Goal: Information Seeking & Learning: Learn about a topic

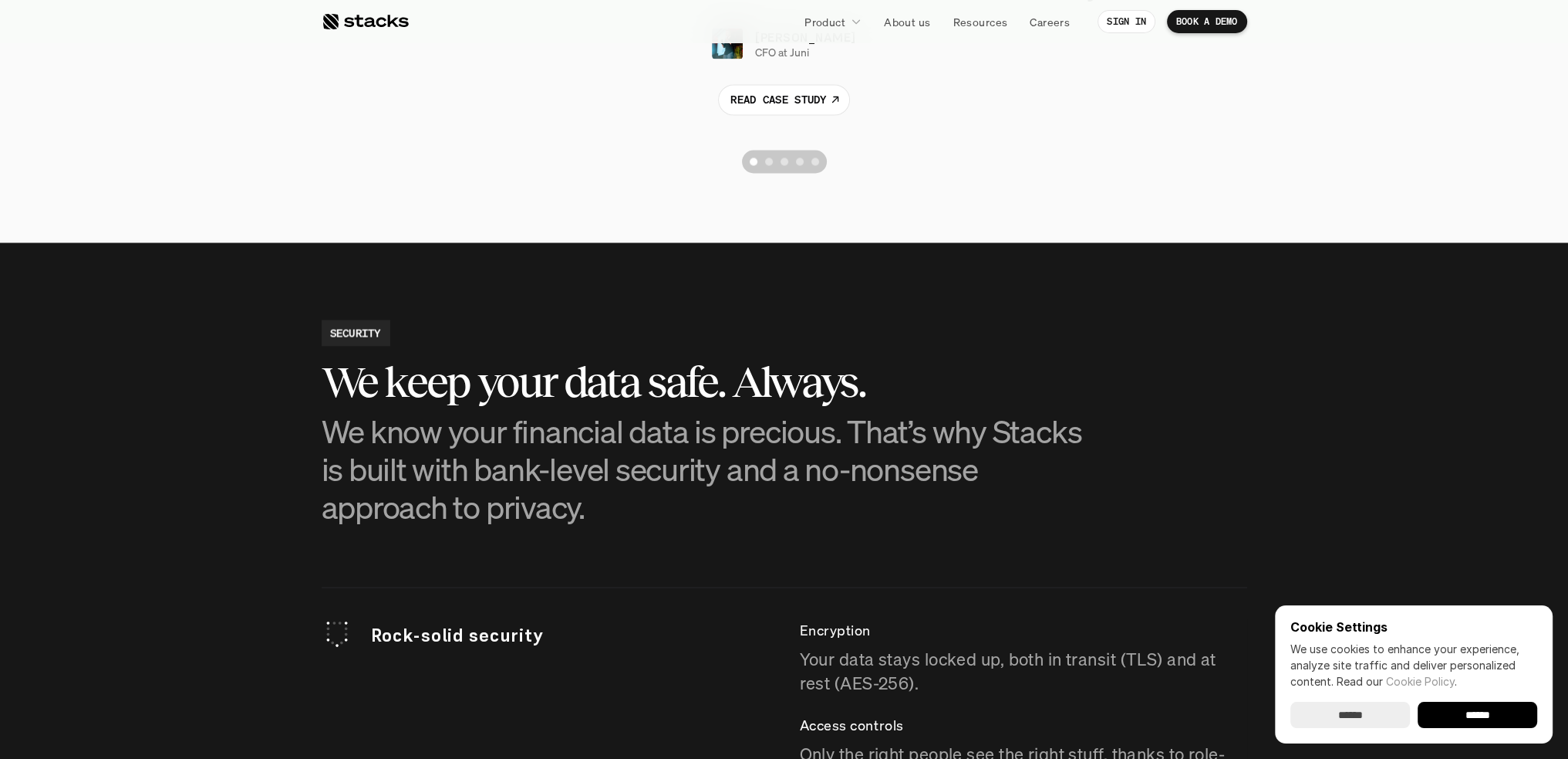
scroll to position [3241, 0]
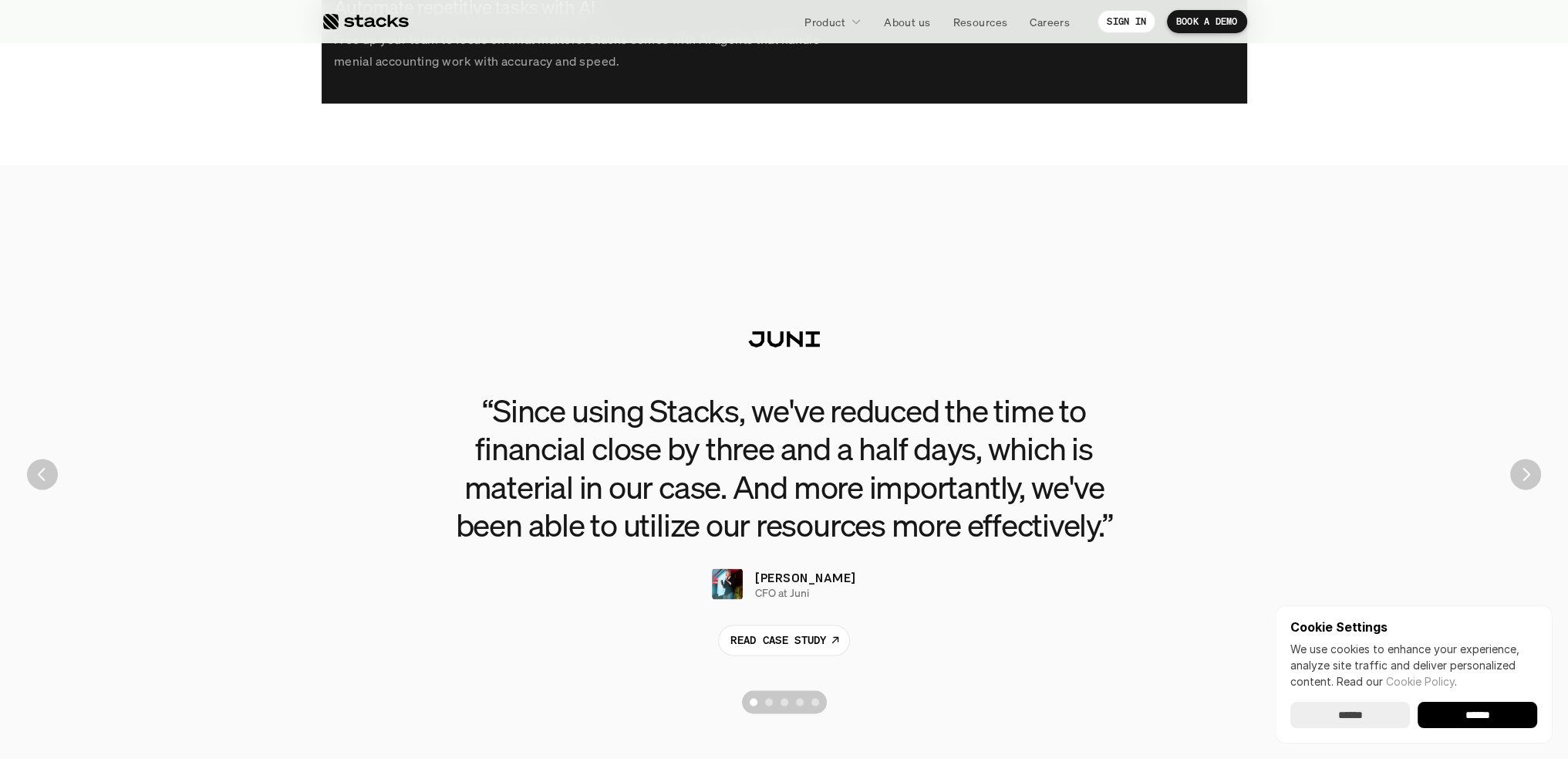
click at [1533, 479] on img "Next" at bounding box center [1525, 474] width 31 height 31
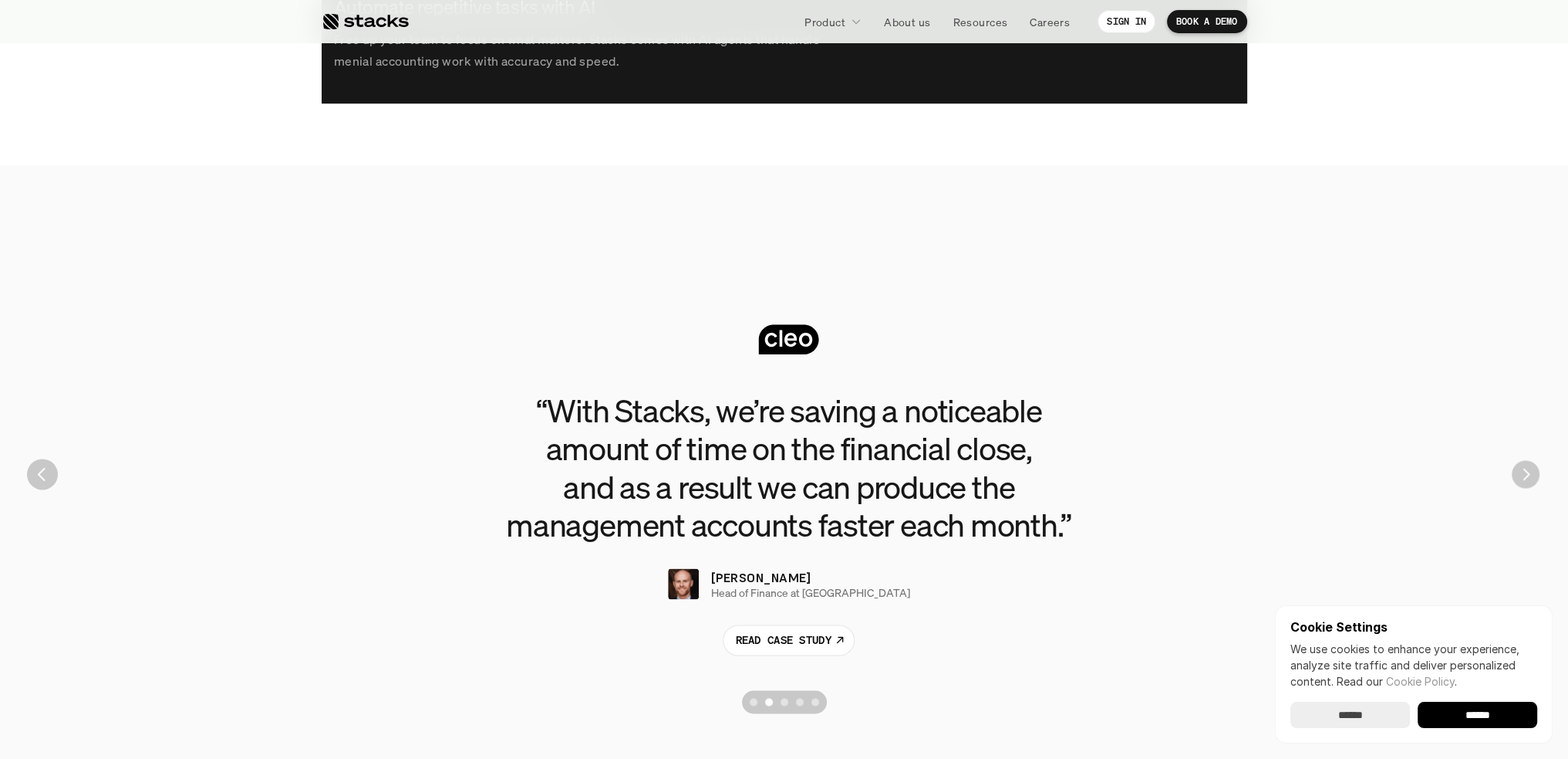
click at [1533, 478] on img "Next" at bounding box center [1525, 474] width 27 height 27
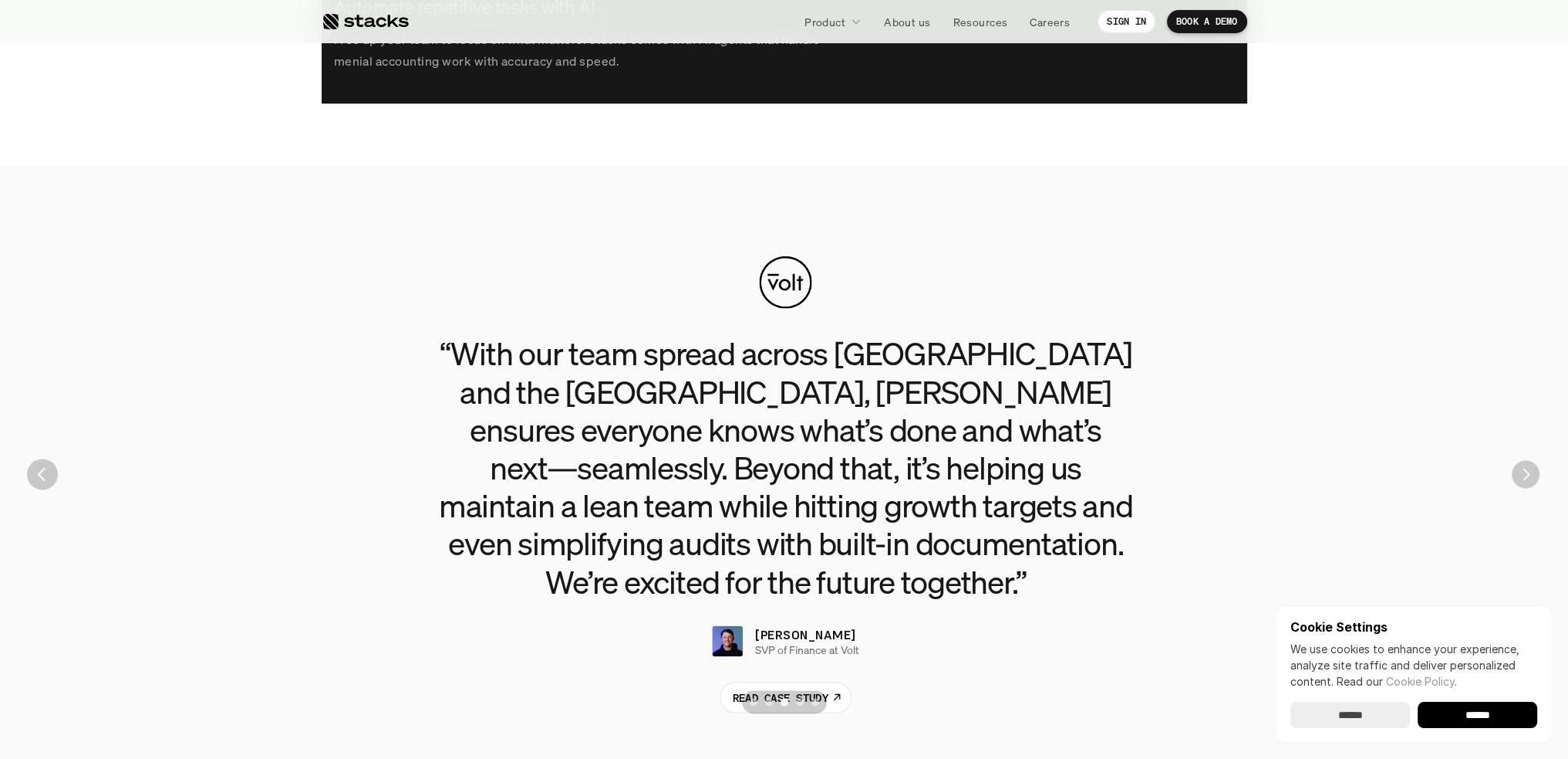
click at [1533, 478] on img "Next" at bounding box center [1525, 474] width 27 height 27
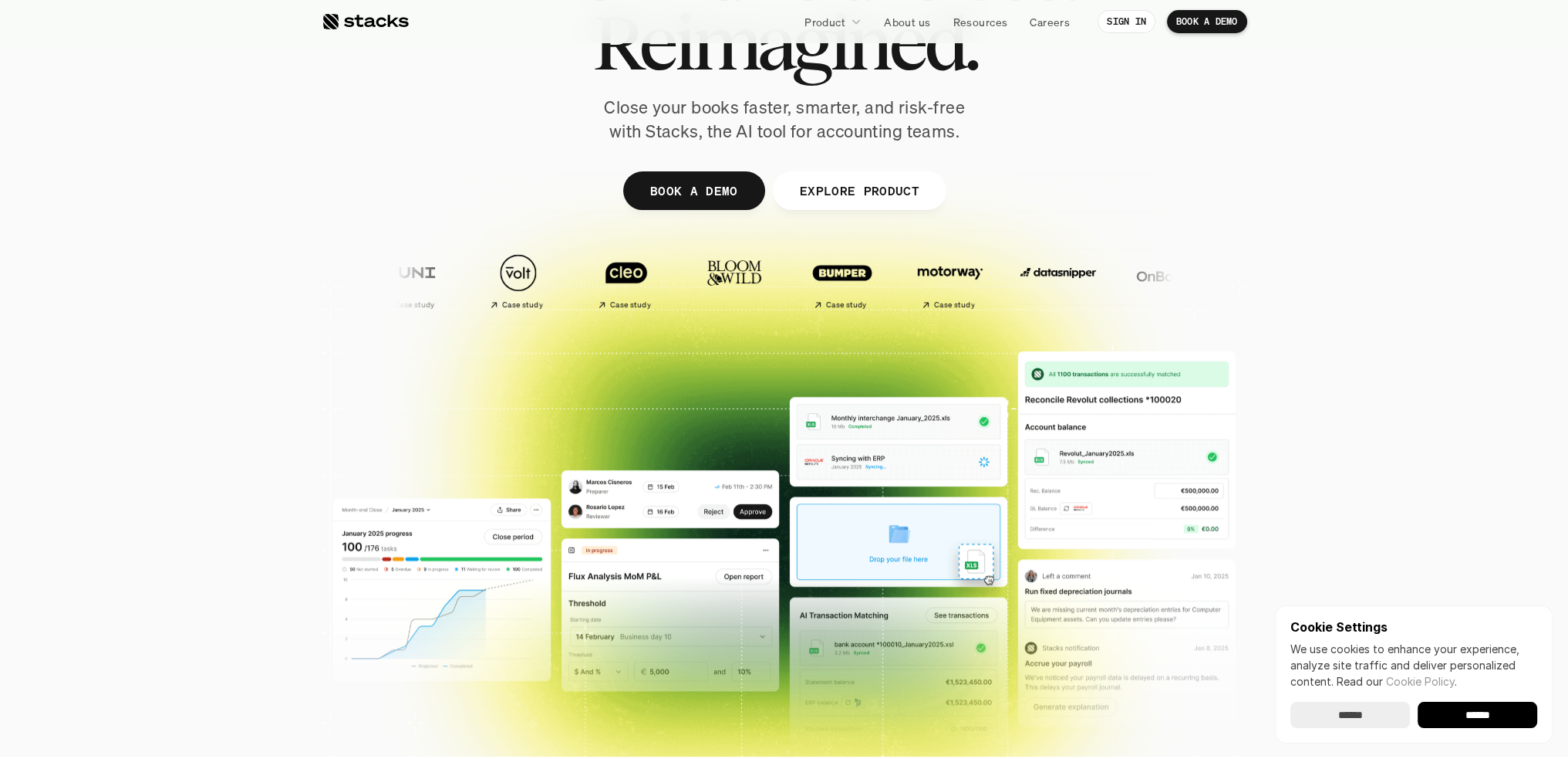
scroll to position [0, 0]
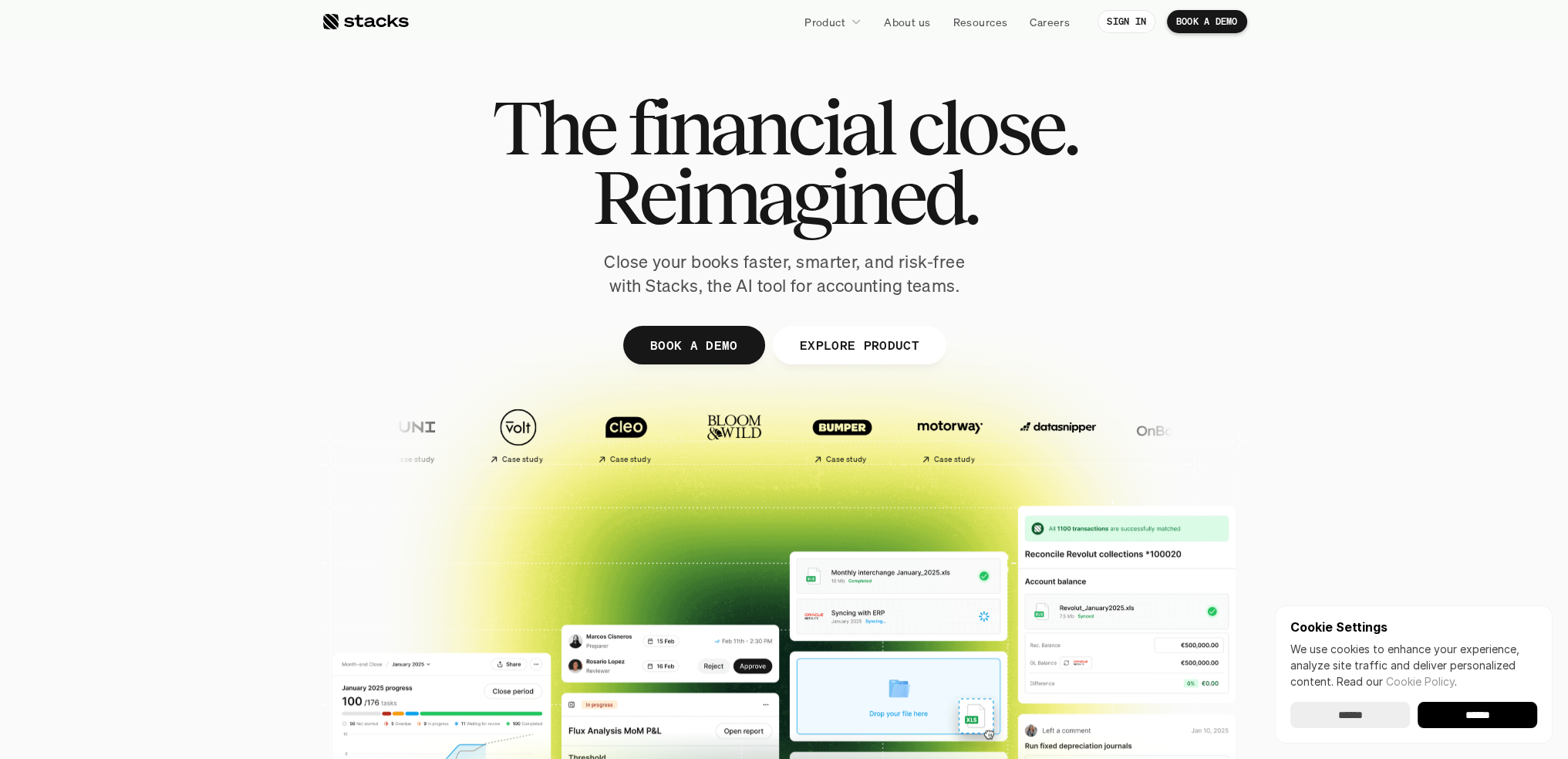
click at [784, 210] on span "Reimagined." at bounding box center [784, 197] width 385 height 69
click at [1460, 710] on input "******" at bounding box center [1477, 714] width 119 height 26
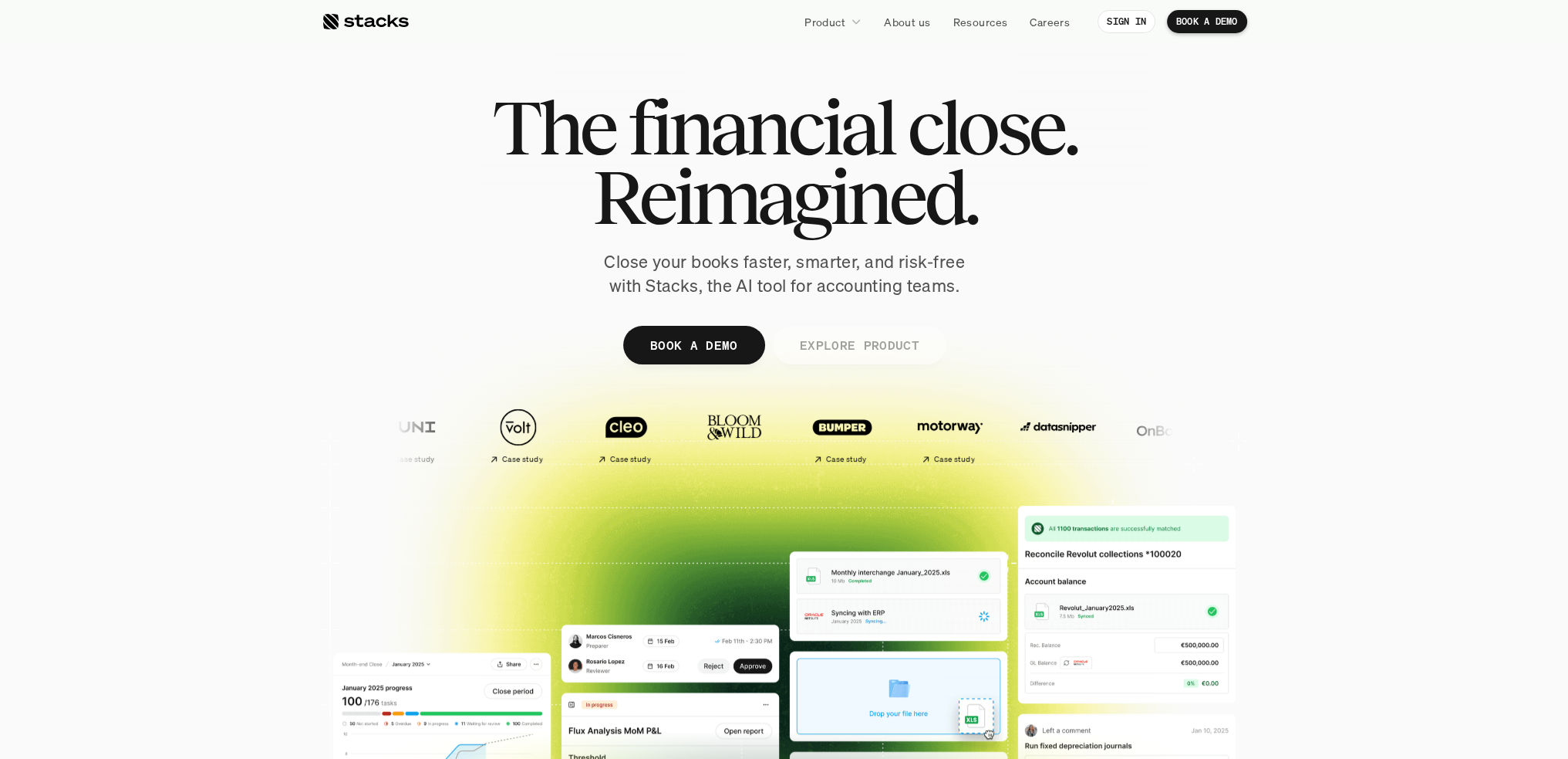
click at [884, 348] on p "EXPLORE PRODUCT" at bounding box center [858, 344] width 119 height 23
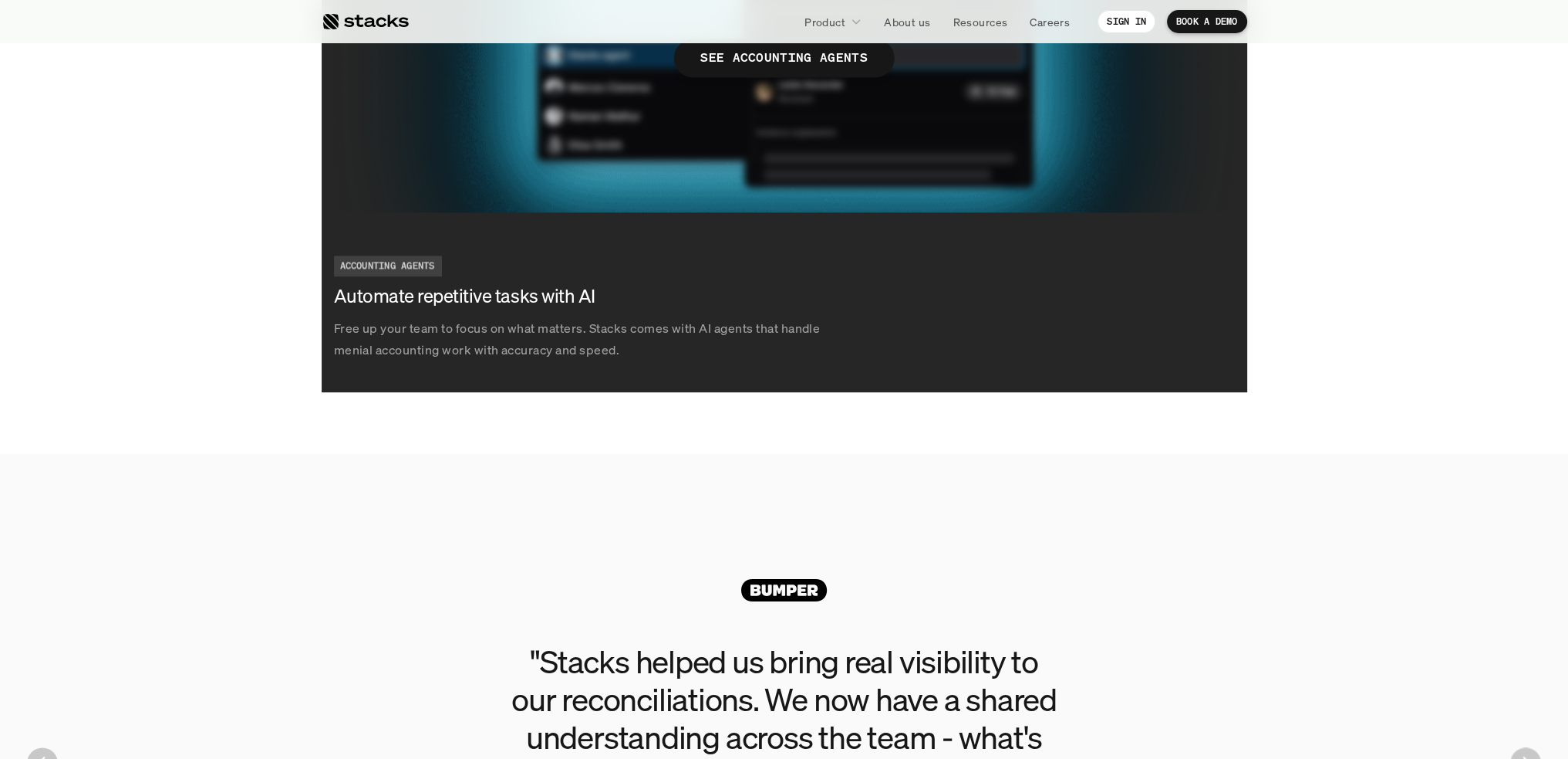
scroll to position [2798, 0]
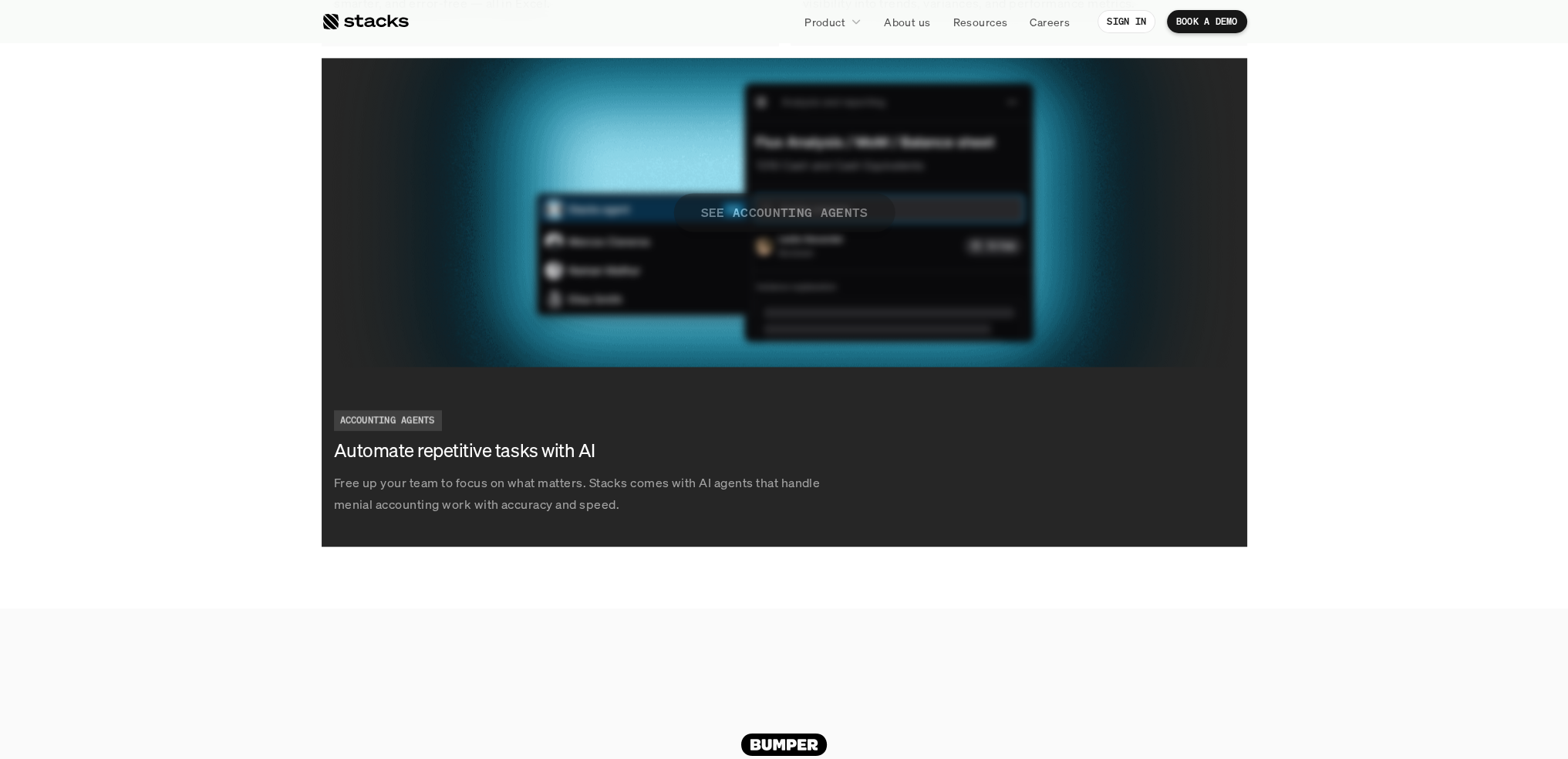
click at [786, 210] on p "SEE ACCOUNTING AGENTS" at bounding box center [784, 211] width 168 height 23
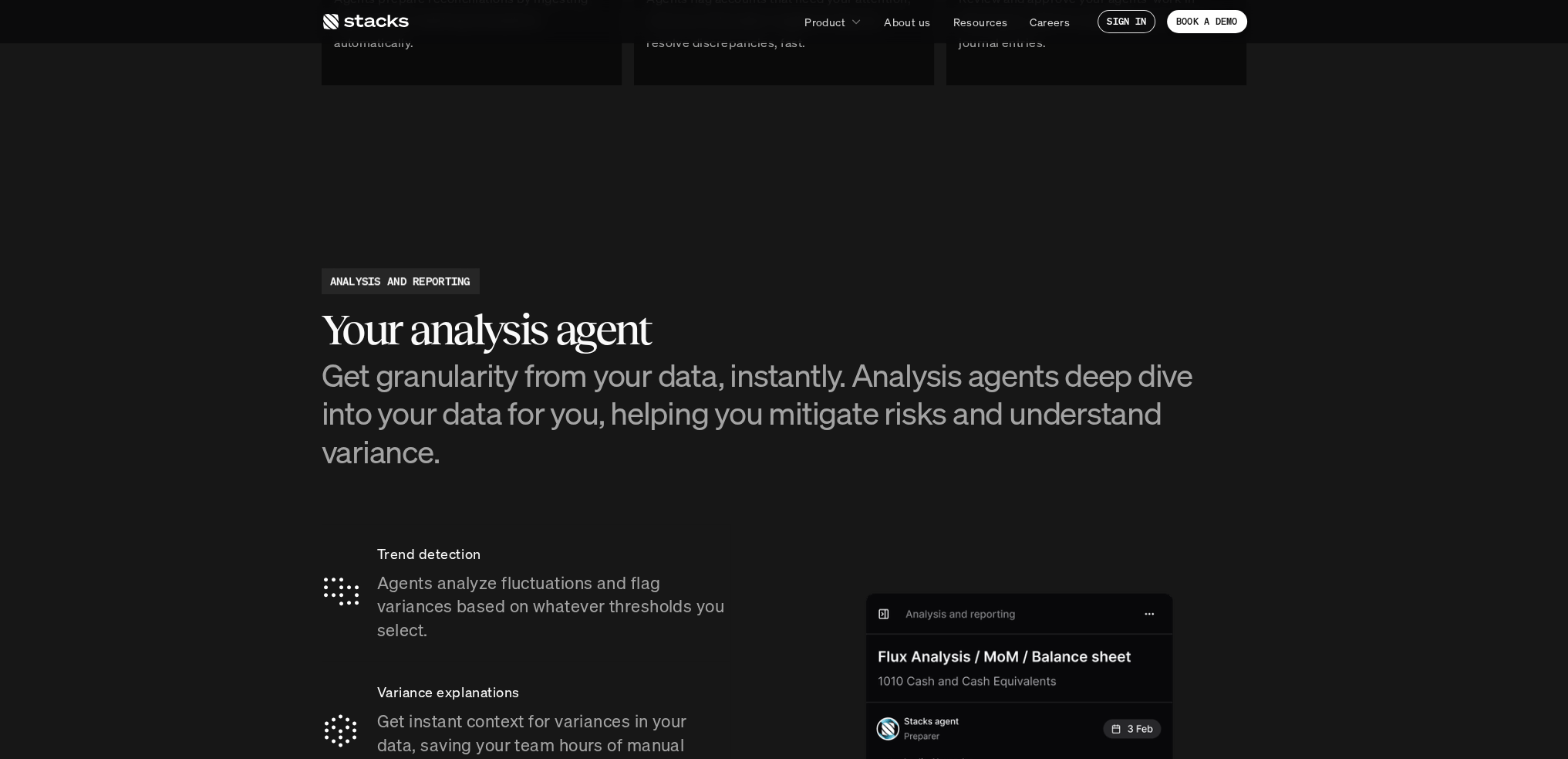
scroll to position [1738, 0]
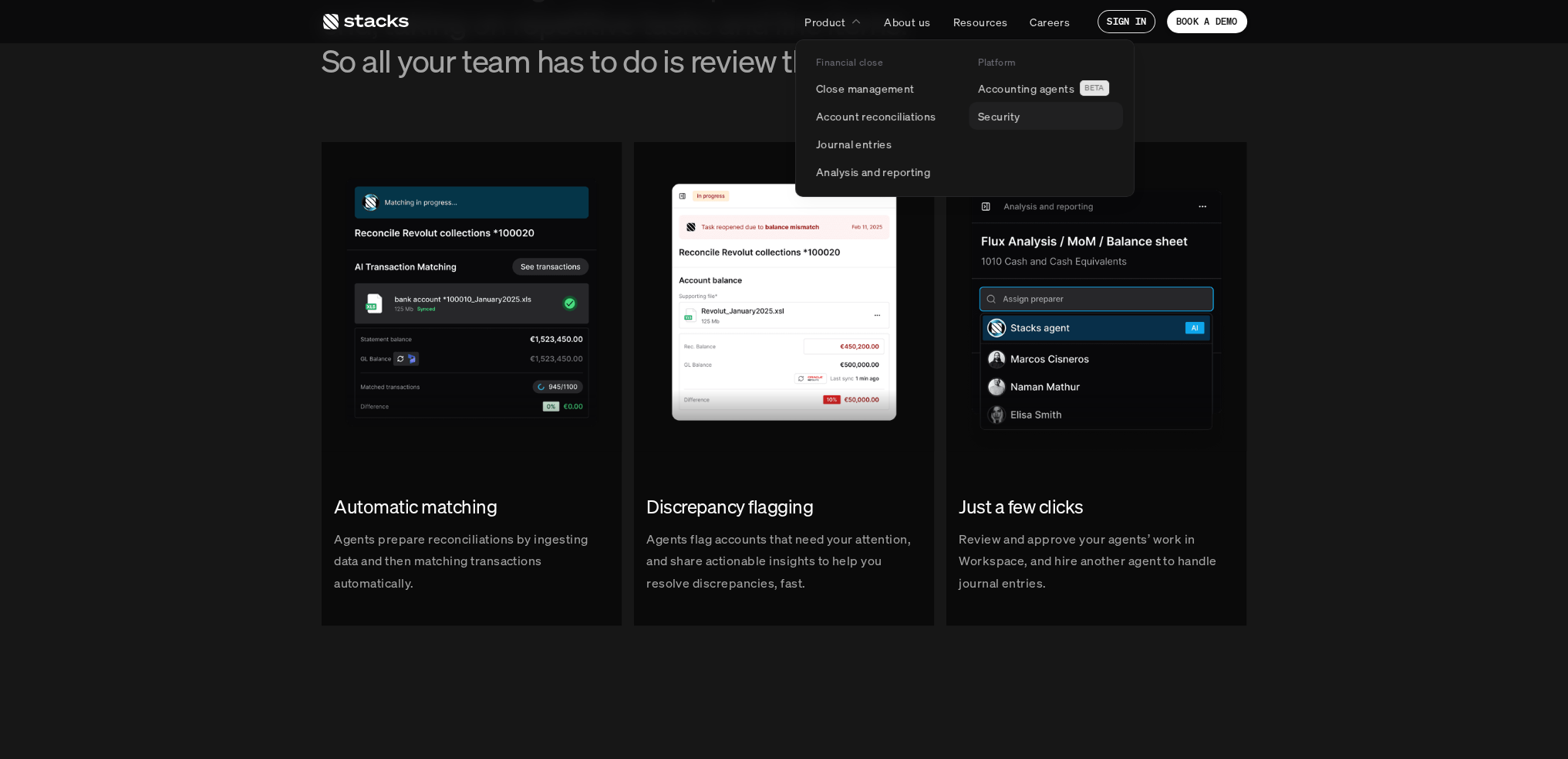
click at [1007, 121] on p "Security" at bounding box center [999, 117] width 42 height 16
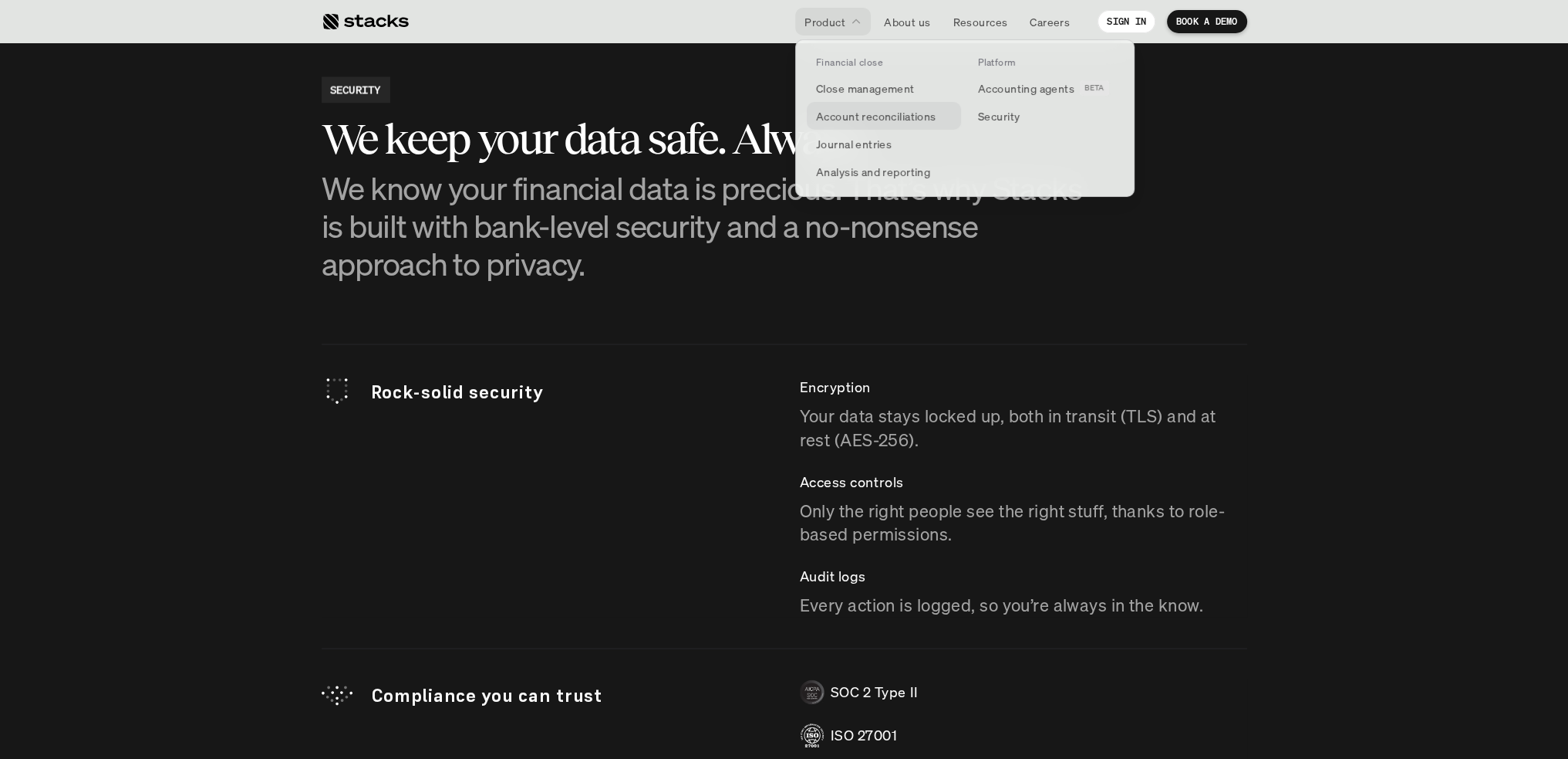
click at [840, 109] on p "Account reconciliations" at bounding box center [876, 117] width 120 height 16
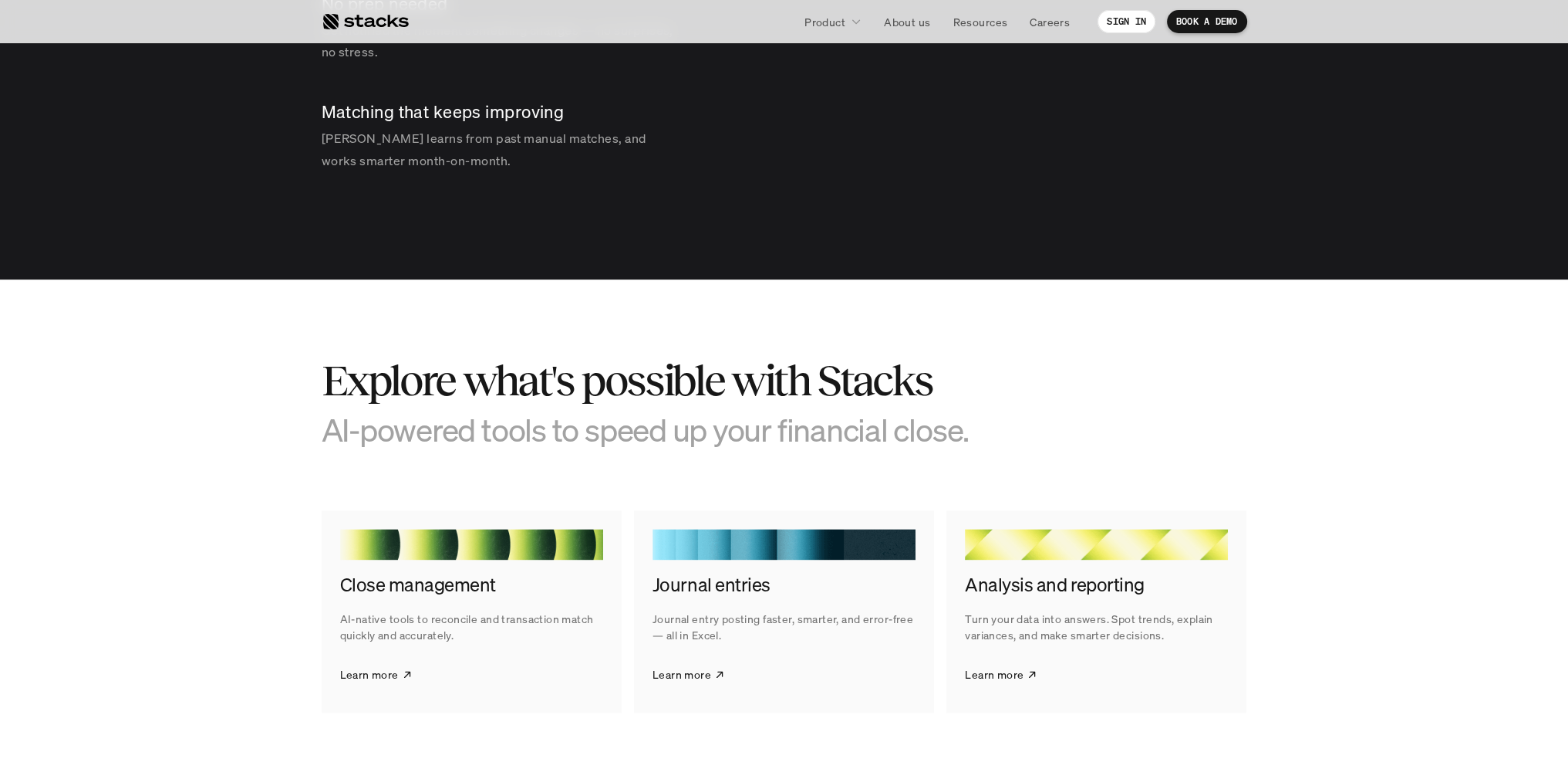
scroll to position [2856, 0]
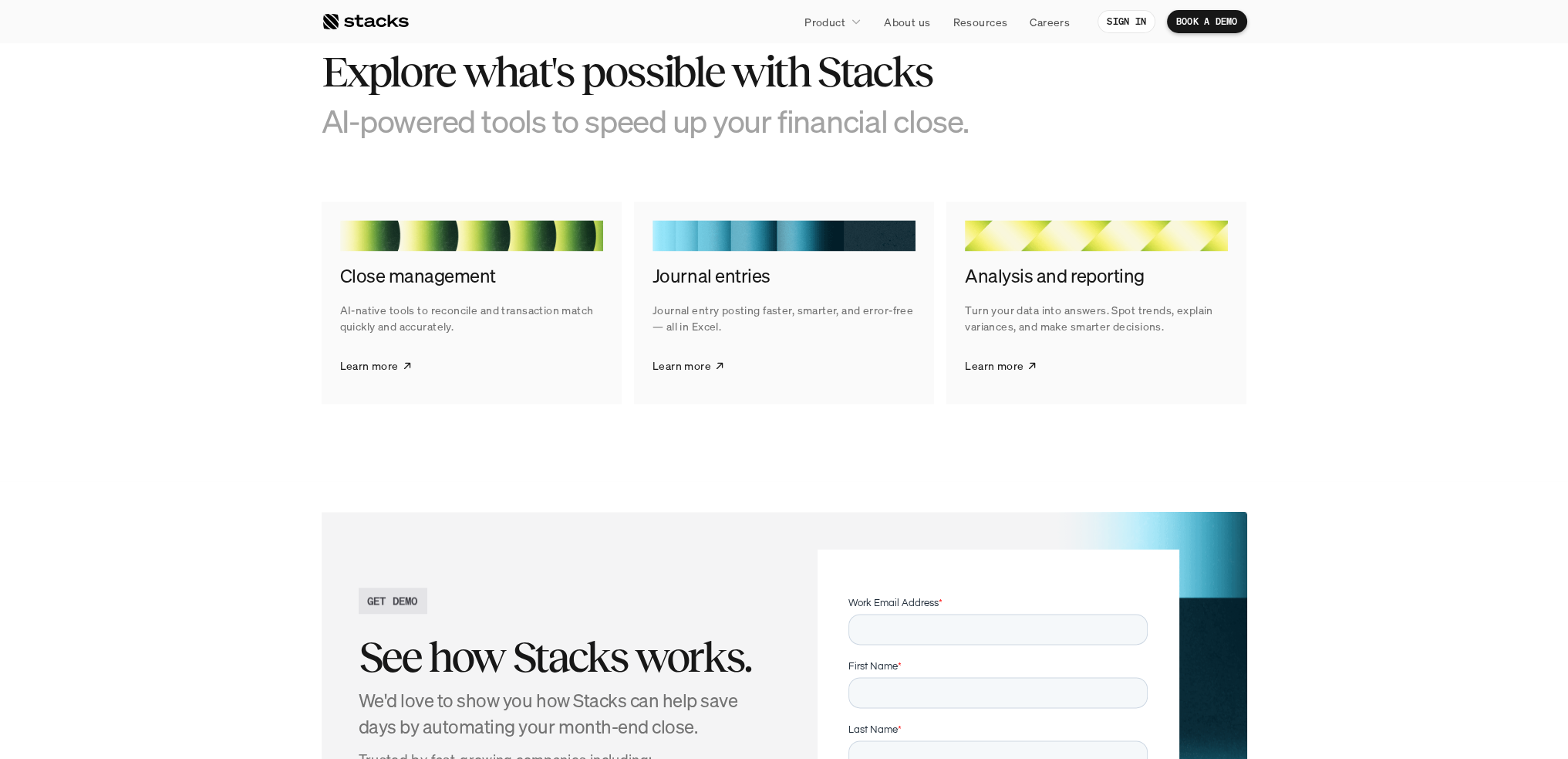
click at [395, 283] on h4 "Close management" at bounding box center [472, 276] width 263 height 26
click at [394, 360] on p "Learn more" at bounding box center [370, 365] width 58 height 16
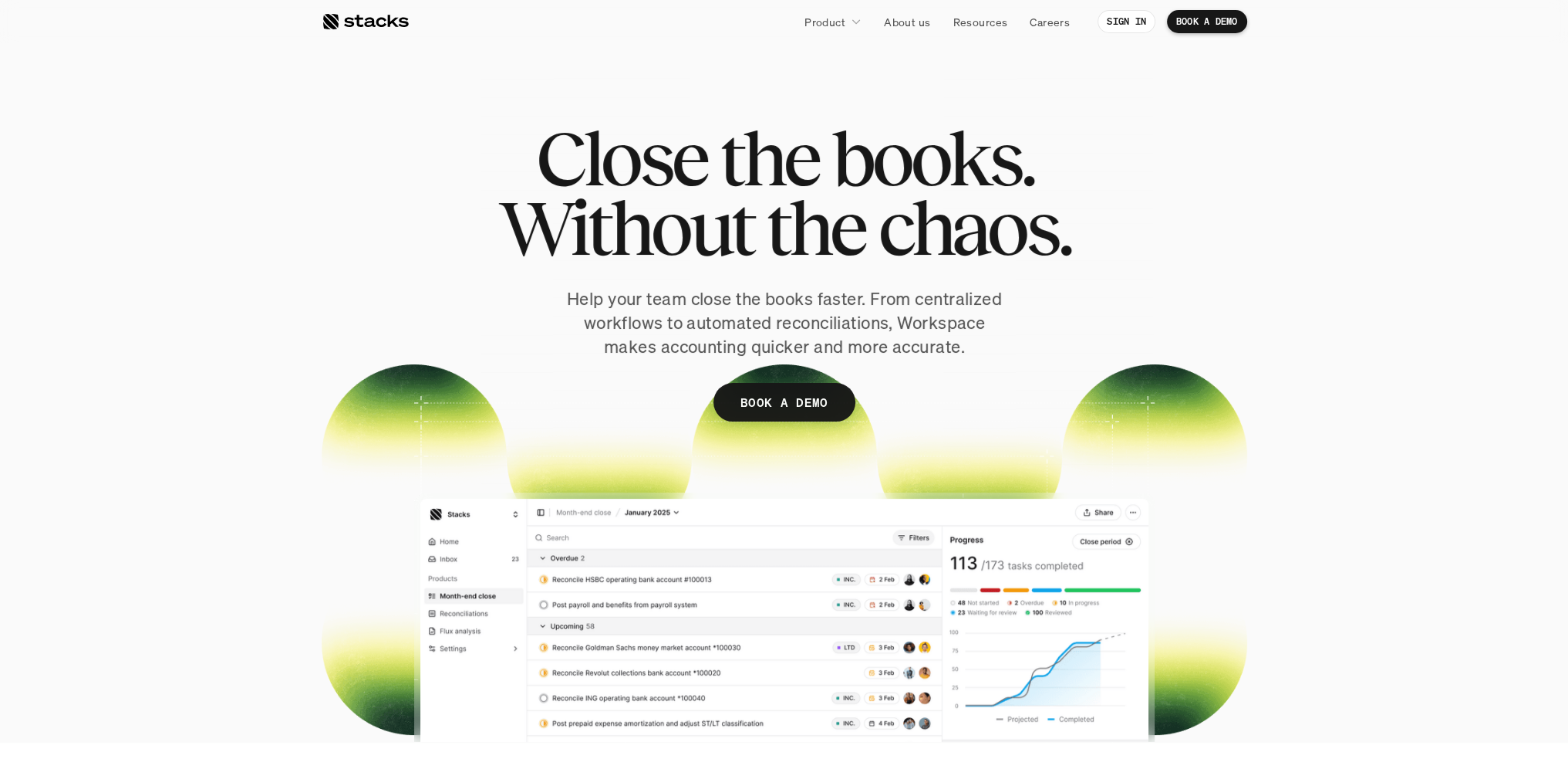
scroll to position [77, 0]
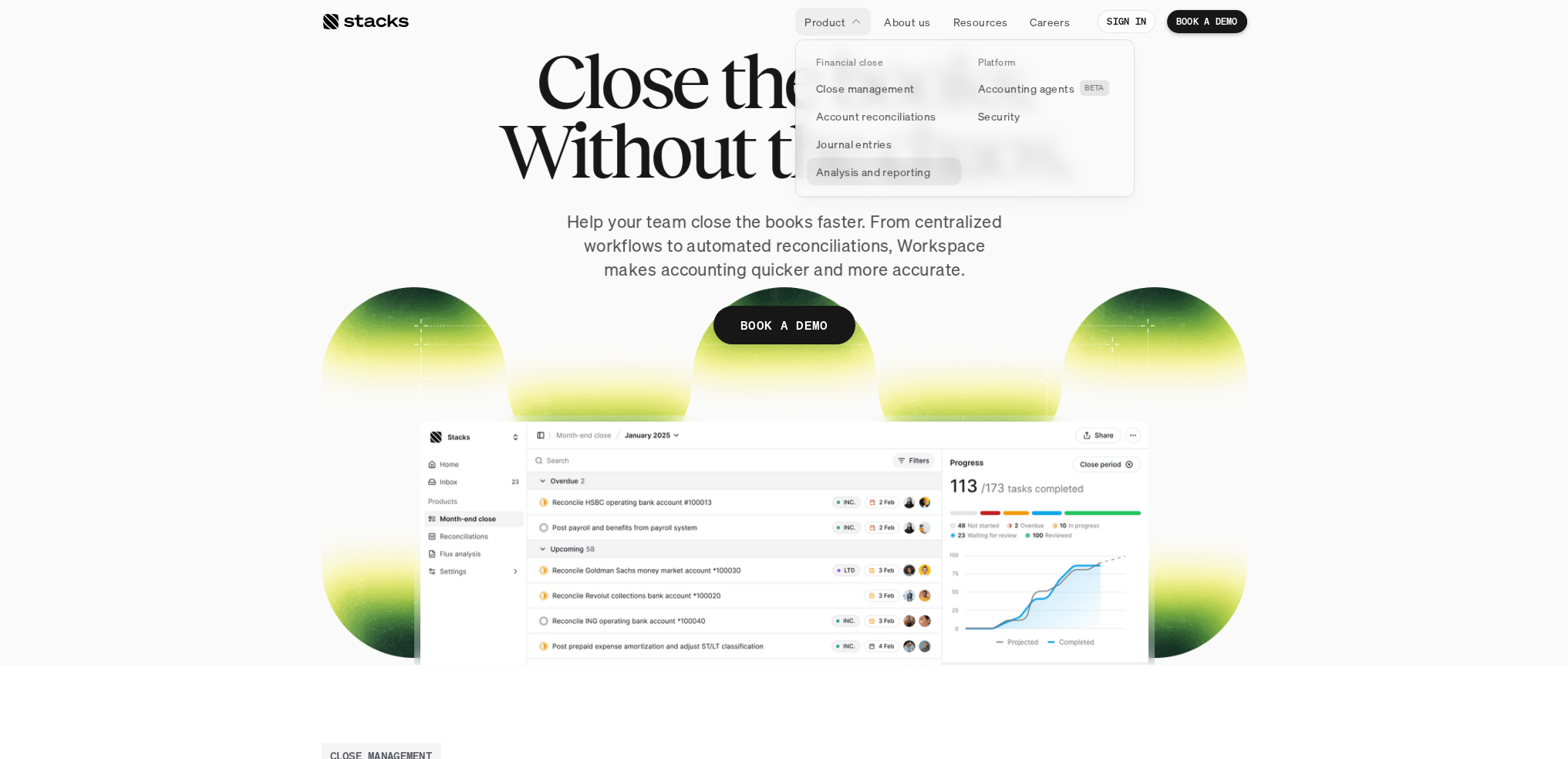
click at [871, 173] on p "Analysis and reporting" at bounding box center [872, 172] width 114 height 16
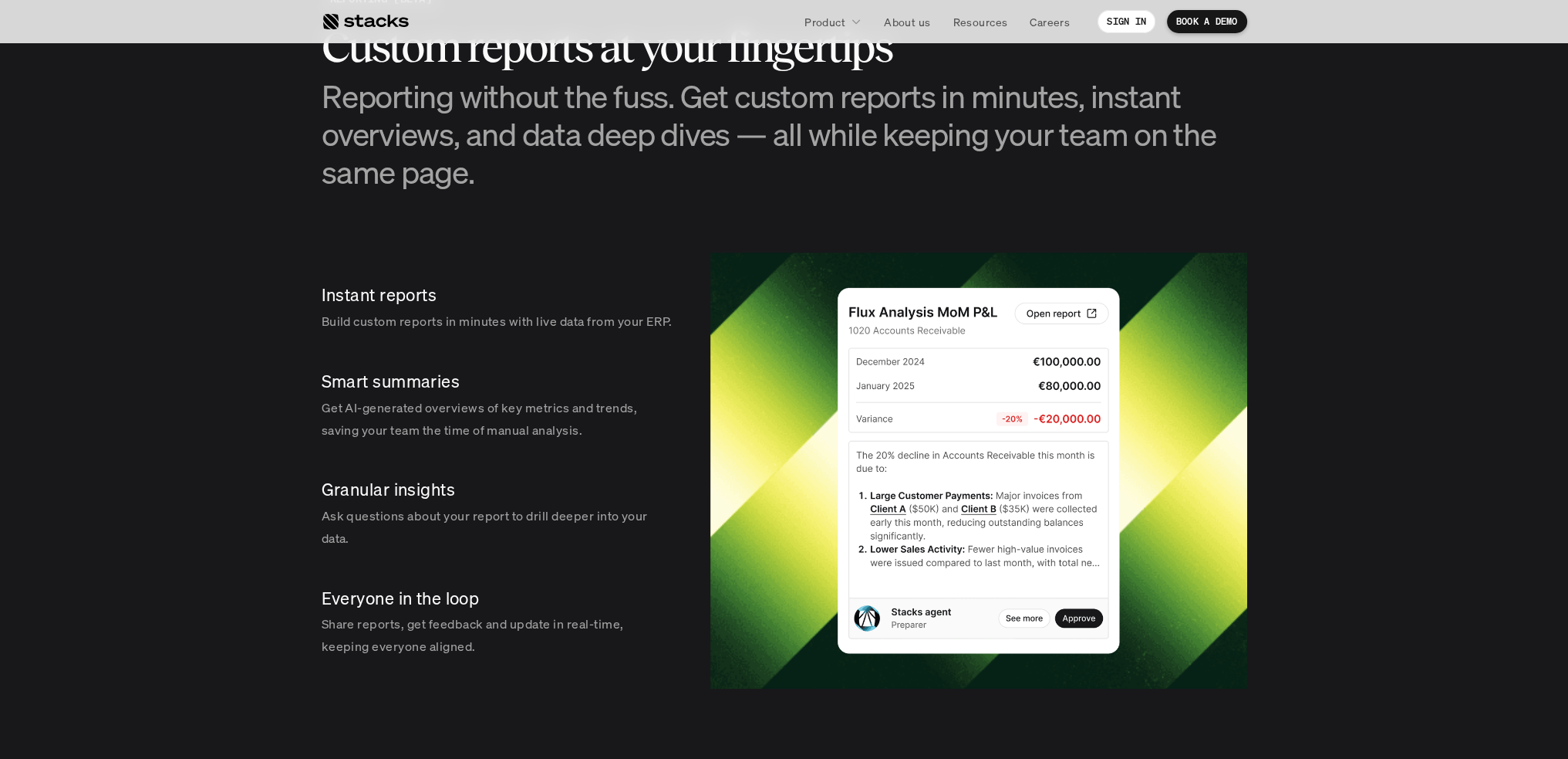
scroll to position [2778, 0]
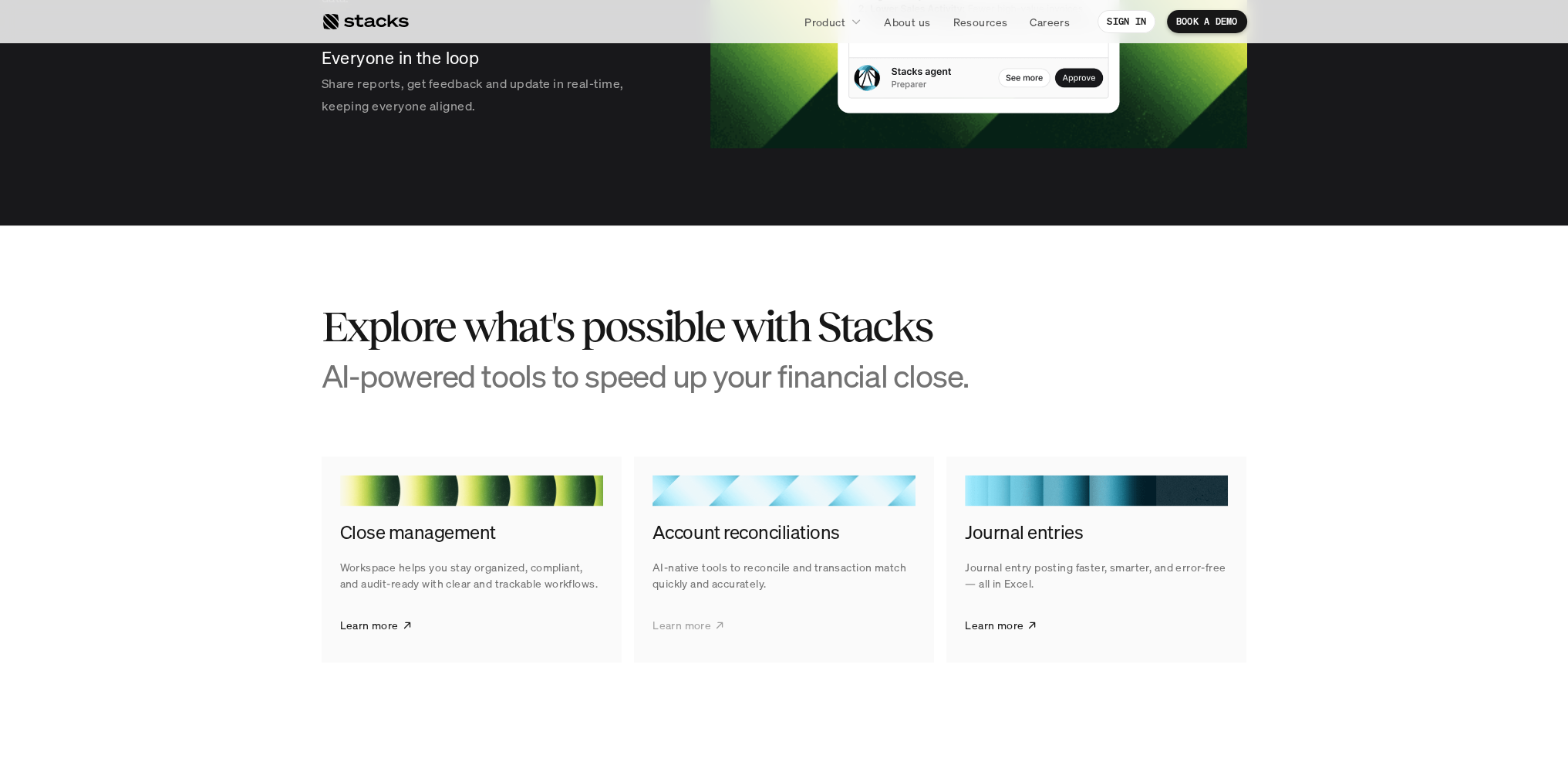
click at [702, 633] on p "Learn more" at bounding box center [682, 625] width 58 height 16
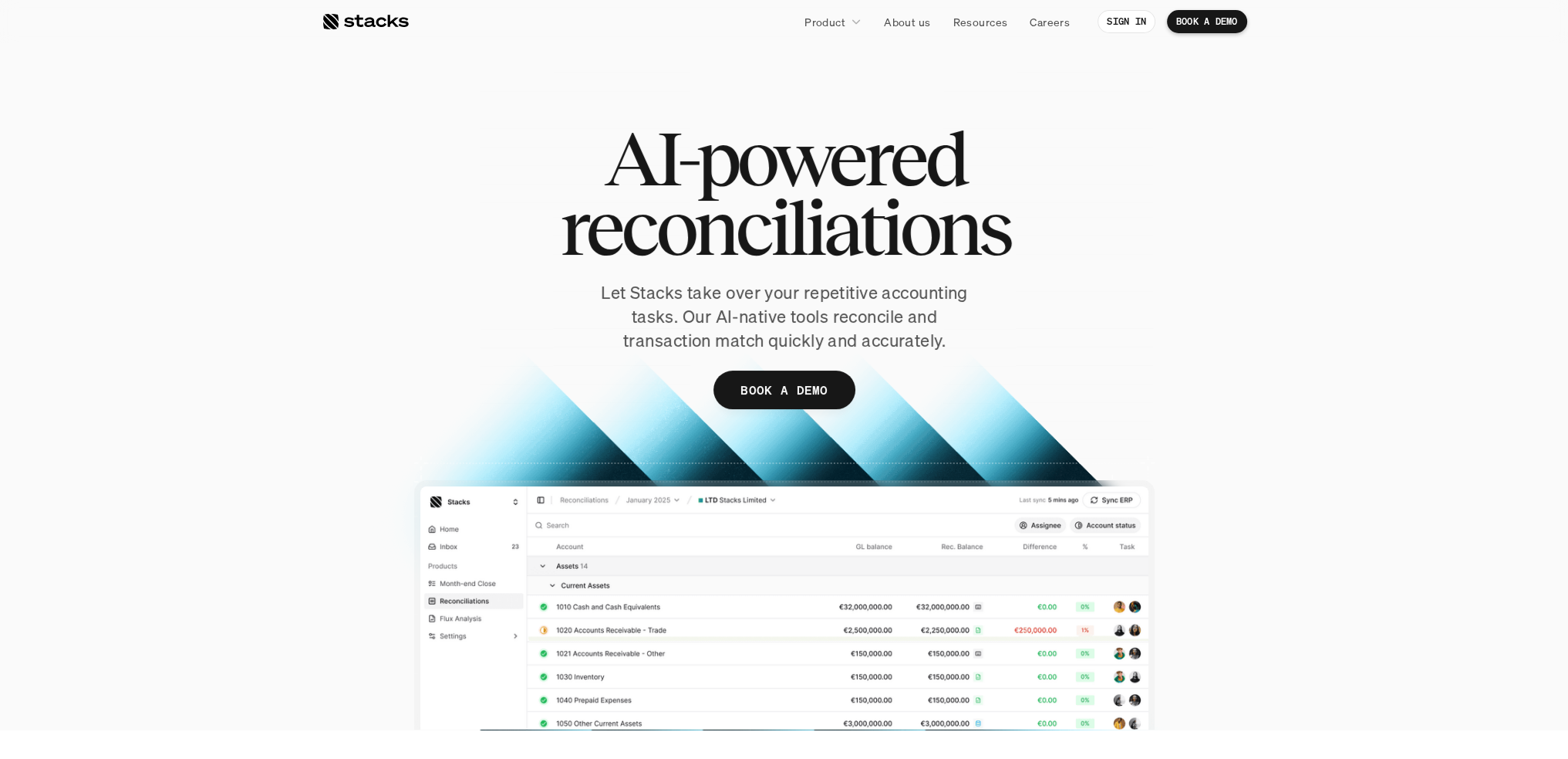
click at [1150, 262] on div "AI-powered reconciliations Let Stacks take over your repetitive accounting task…" at bounding box center [784, 290] width 925 height 332
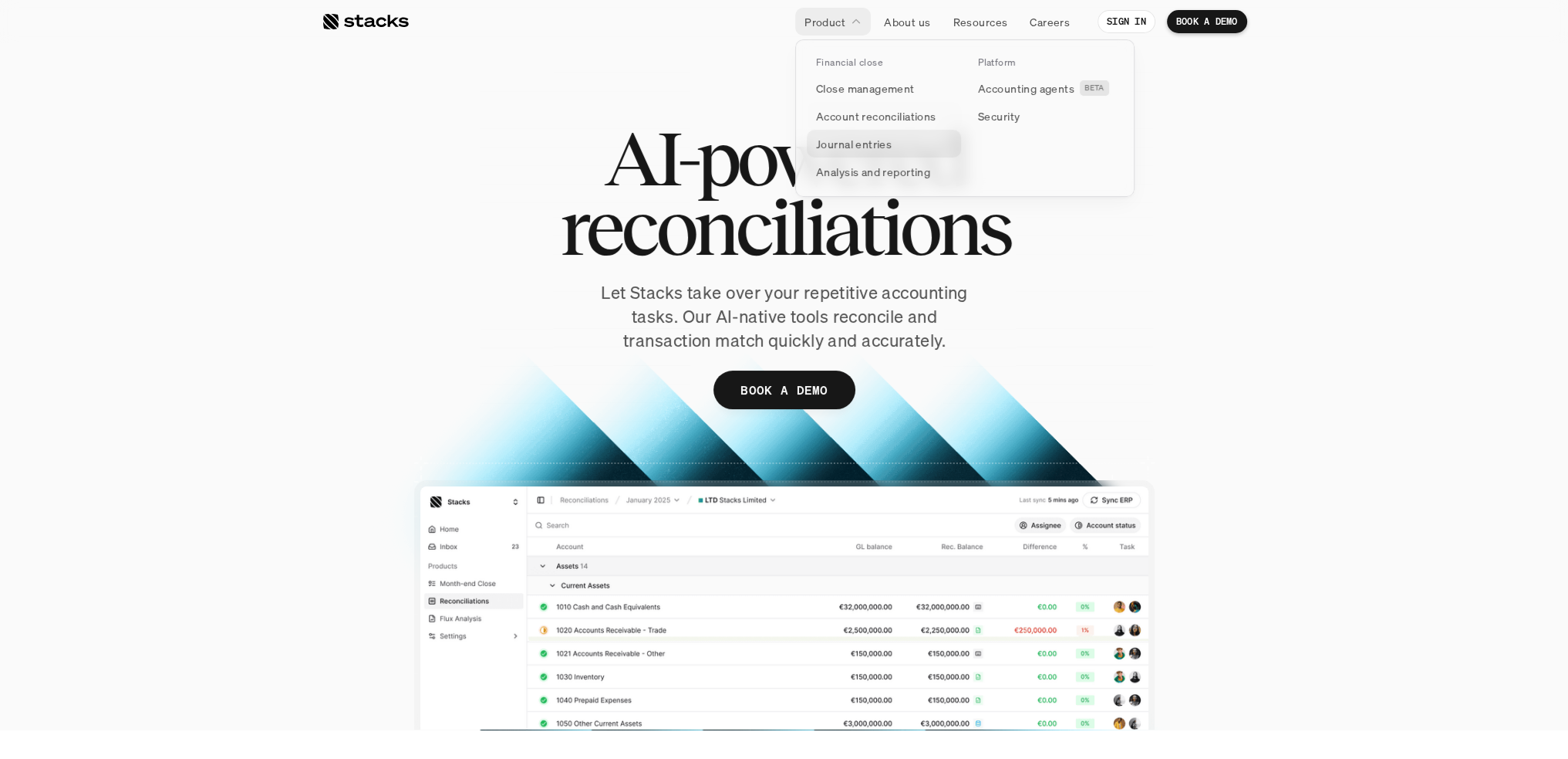
click at [867, 146] on p "Journal entries" at bounding box center [853, 144] width 76 height 16
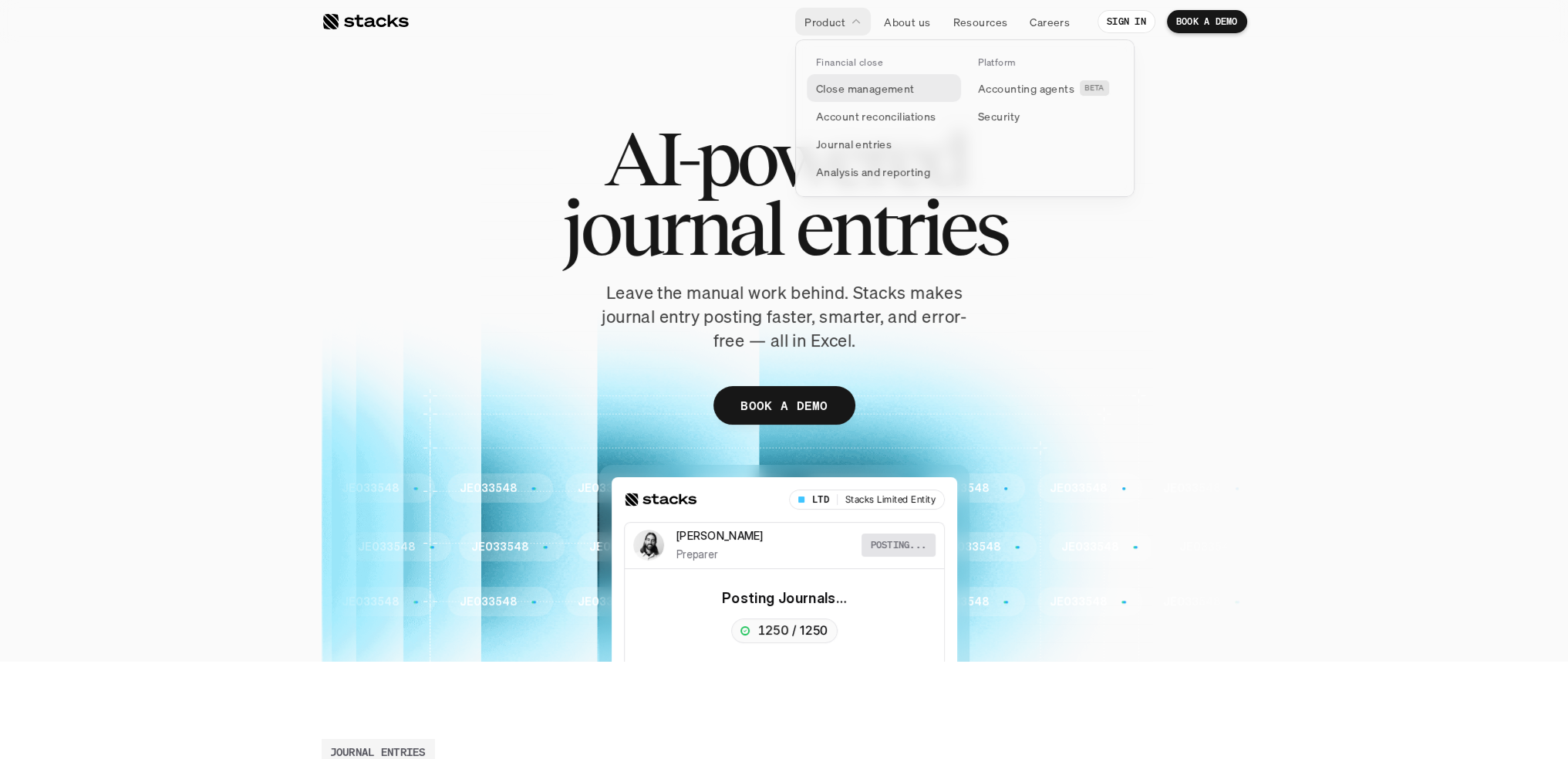
click at [850, 95] on p "Close management" at bounding box center [865, 88] width 98 height 16
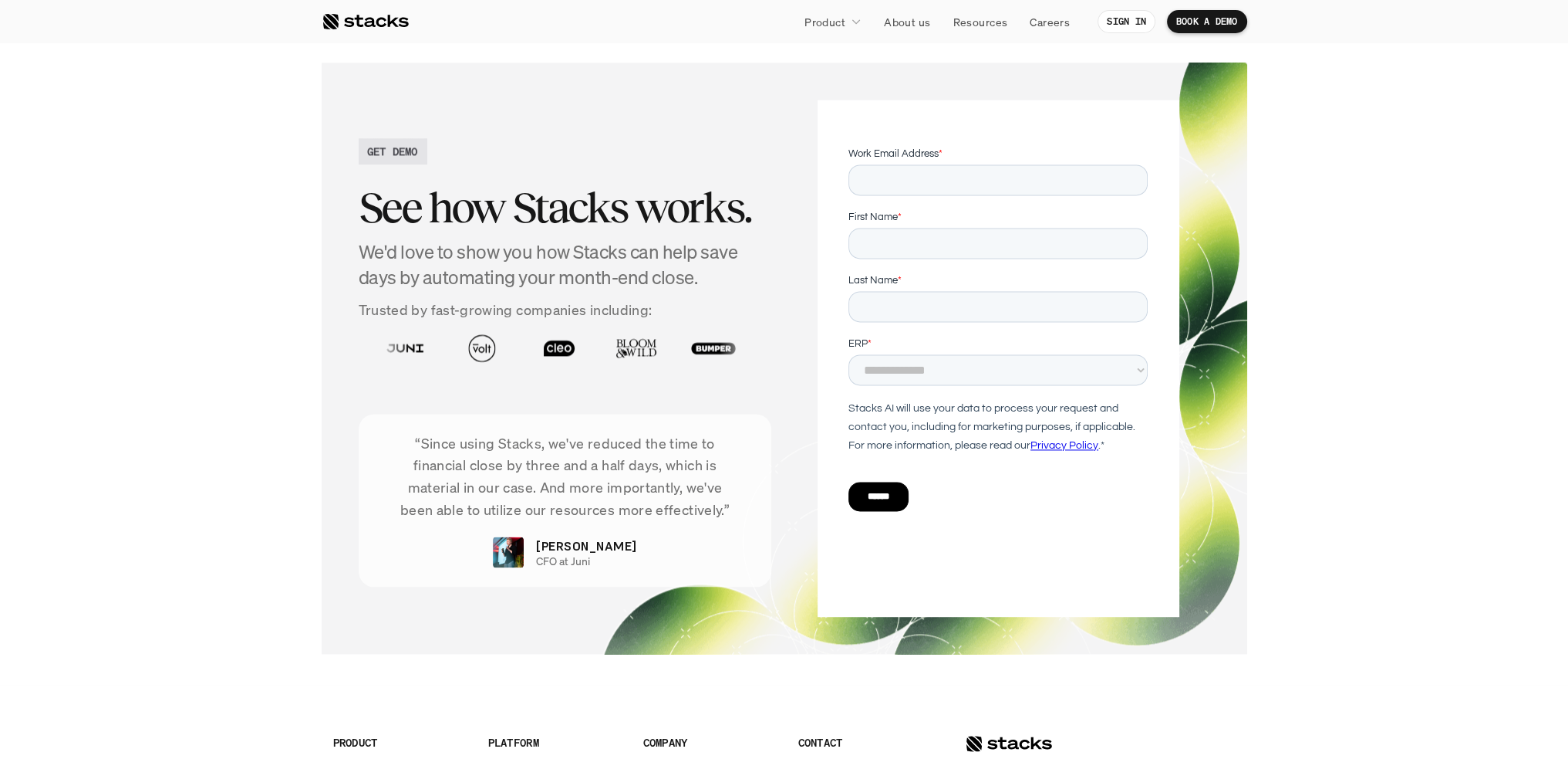
scroll to position [3277, 0]
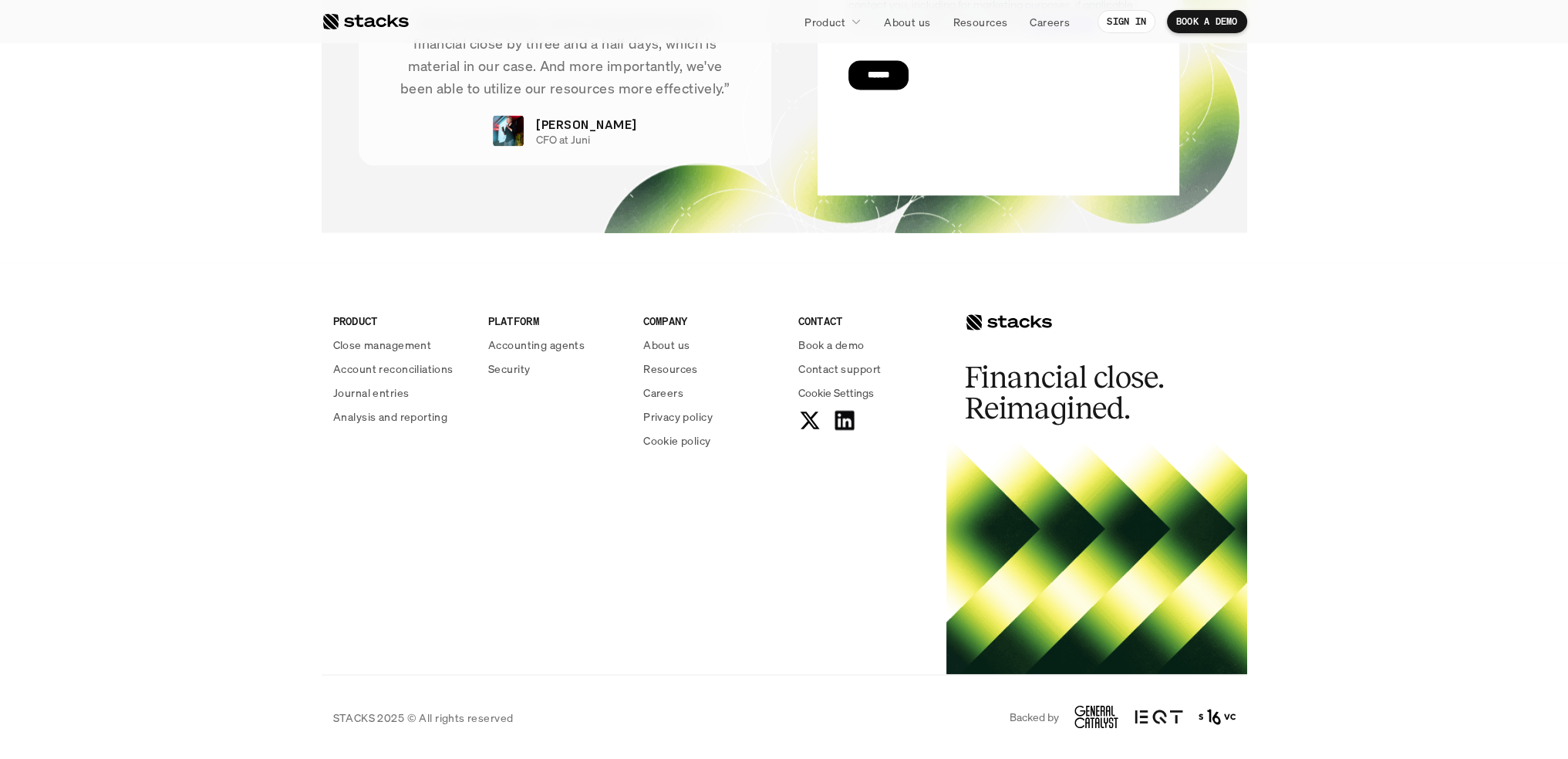
click at [1057, 601] on div at bounding box center [1096, 558] width 300 height 231
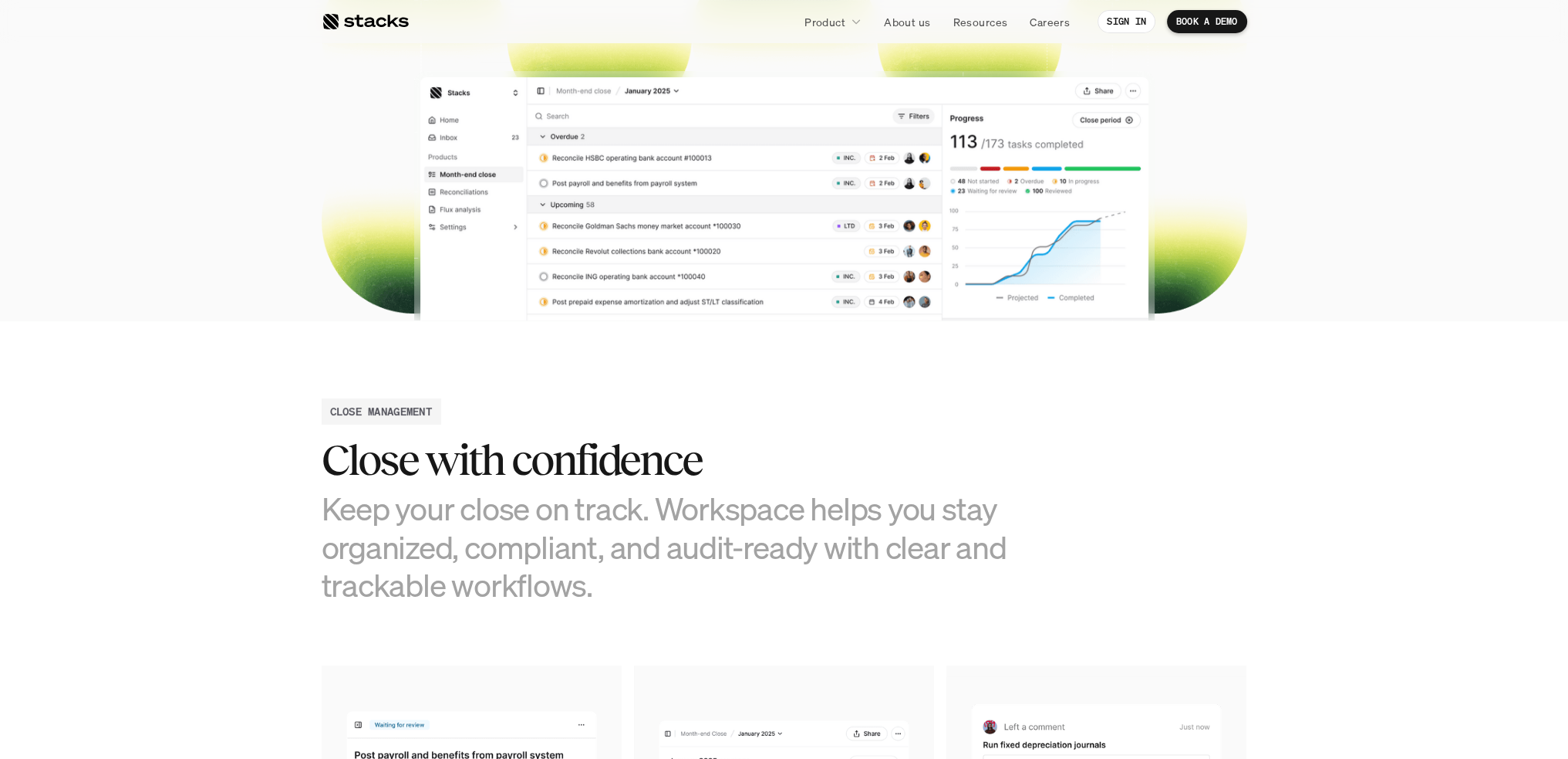
scroll to position [0, 0]
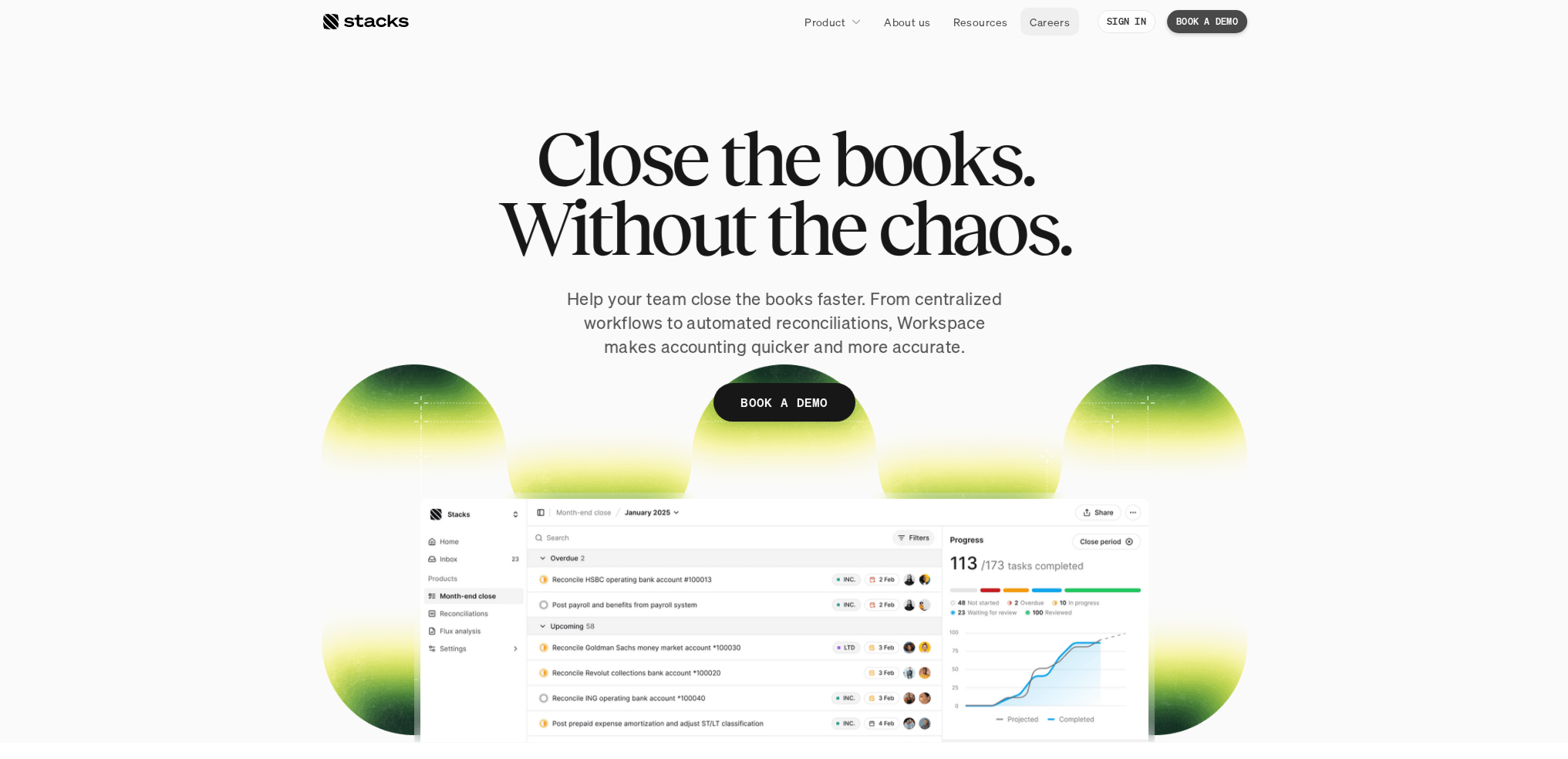
click at [1050, 24] on p "Careers" at bounding box center [1050, 22] width 40 height 16
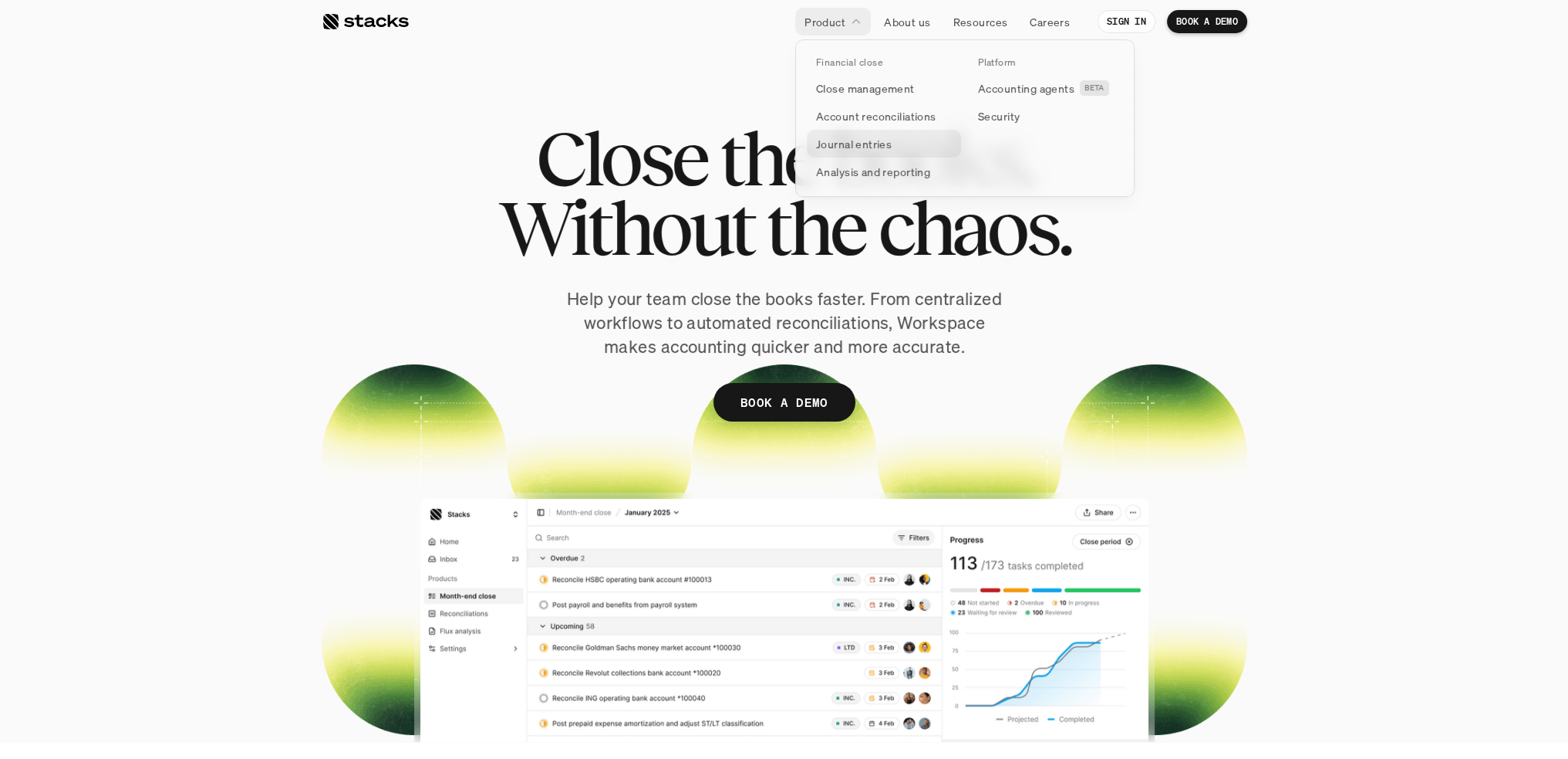
click at [848, 143] on p "Journal entries" at bounding box center [853, 144] width 76 height 16
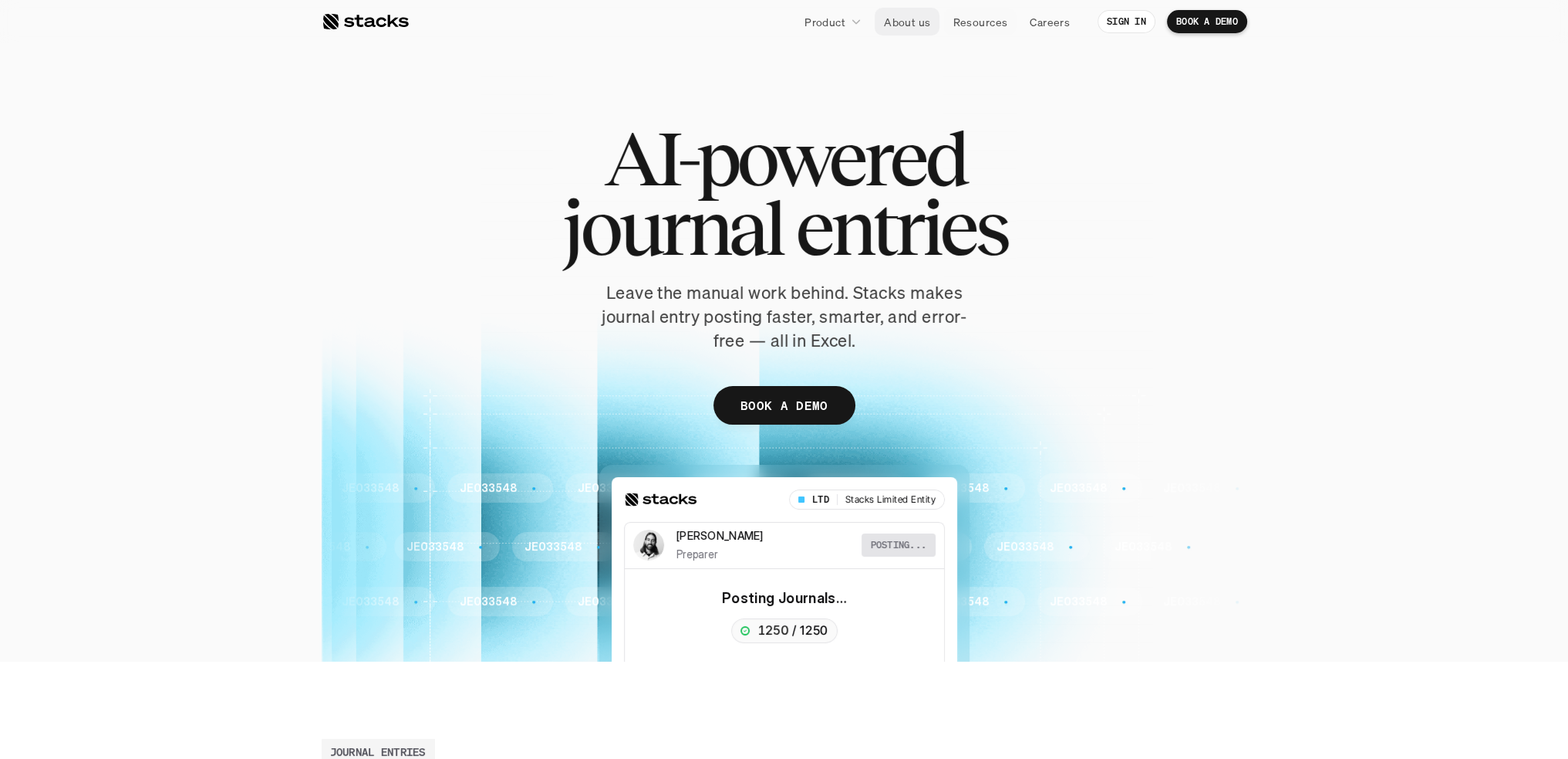
click at [910, 20] on p "About us" at bounding box center [907, 22] width 46 height 16
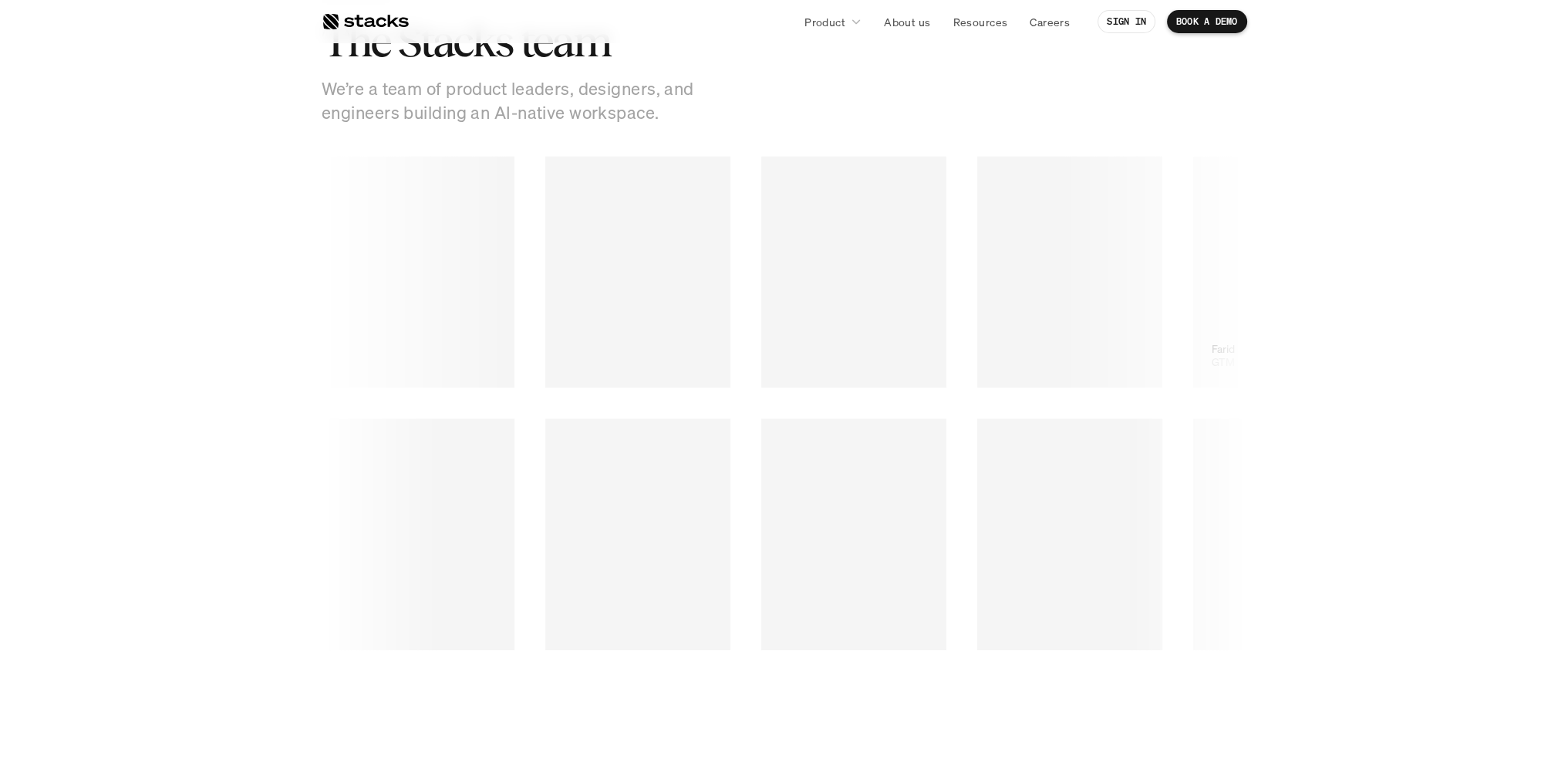
scroll to position [2606, 0]
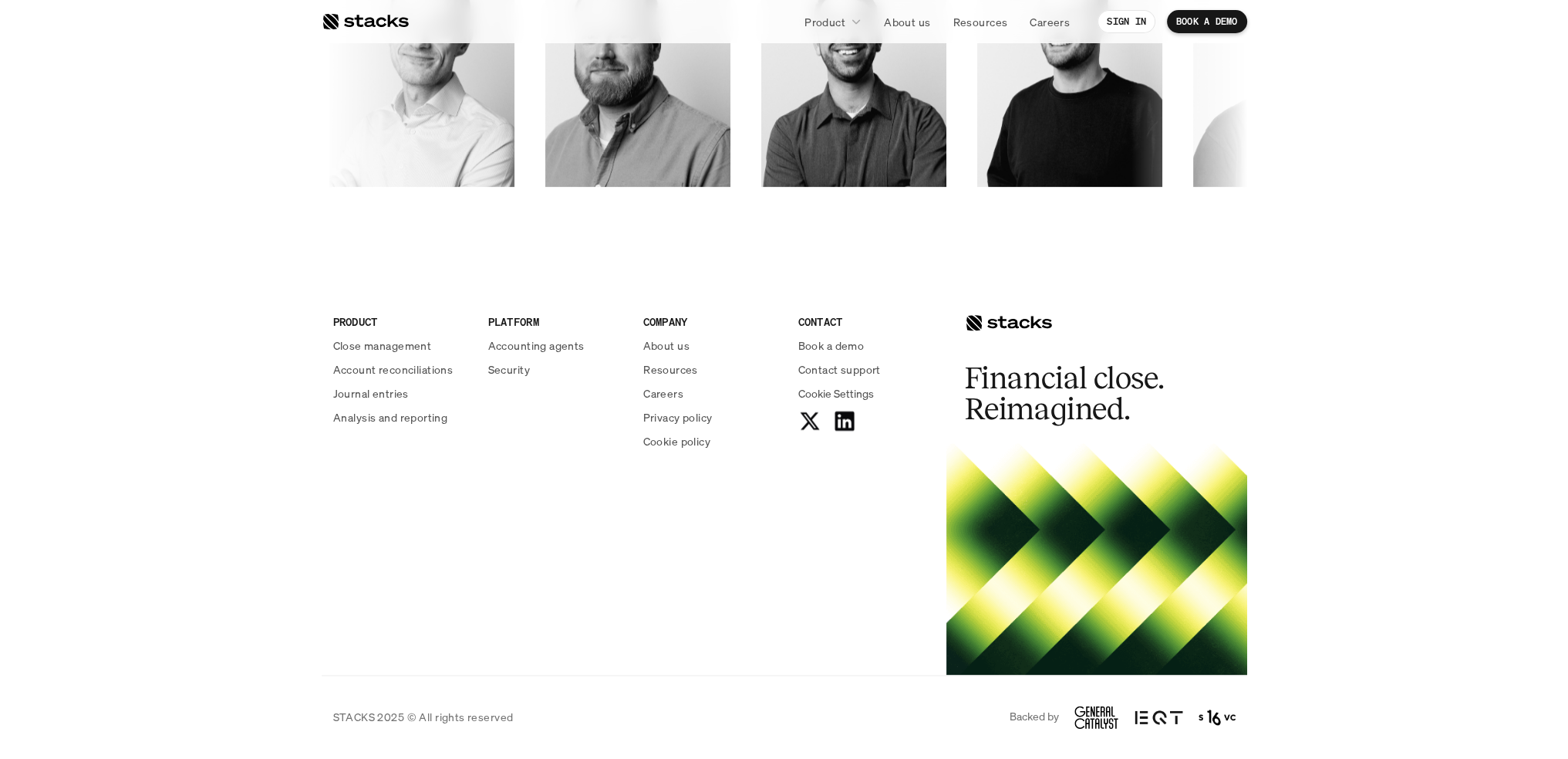
click at [428, 420] on p "Analysis and reporting" at bounding box center [390, 417] width 114 height 16
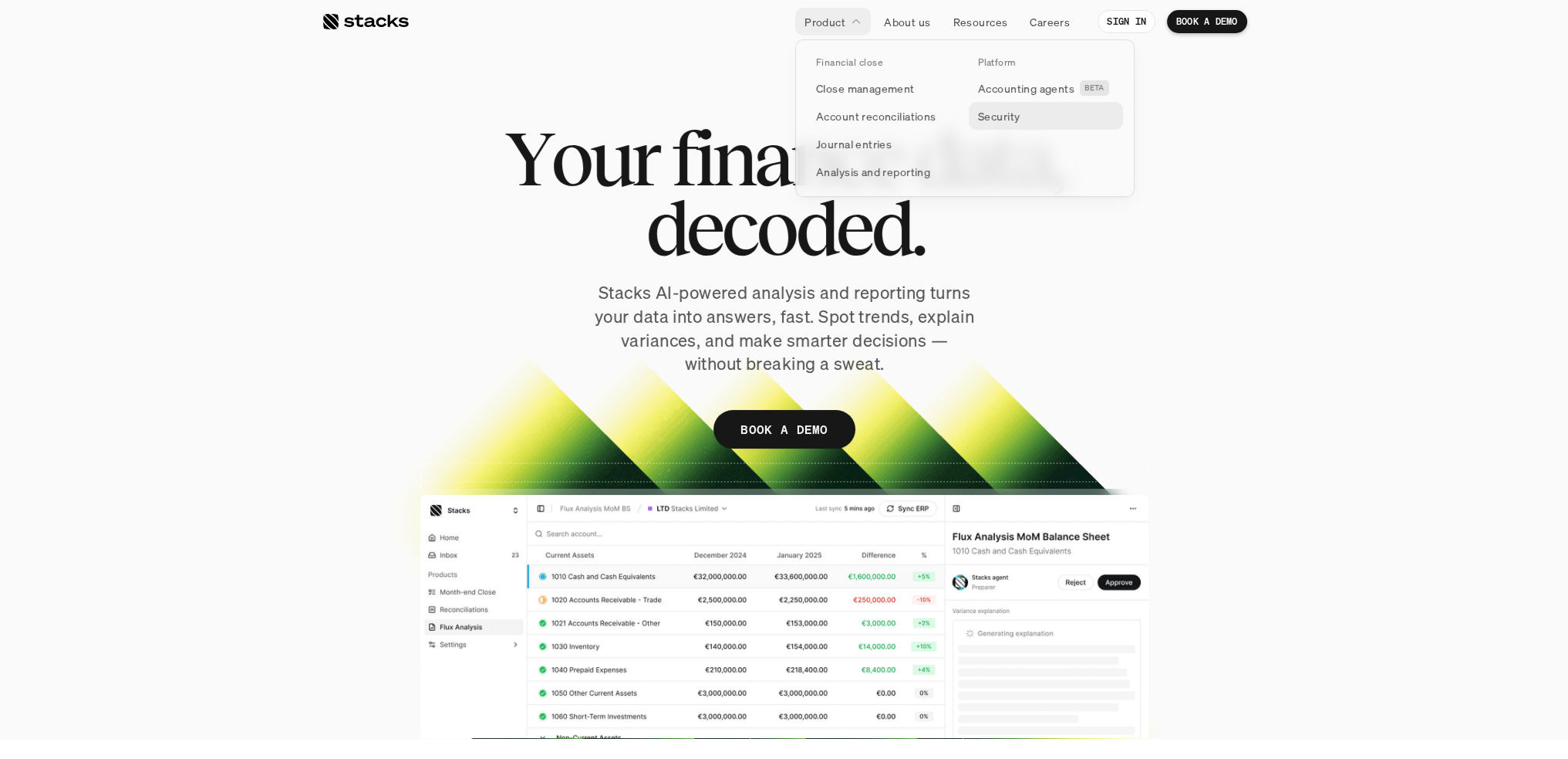
click at [1013, 114] on p "Security" at bounding box center [999, 117] width 42 height 16
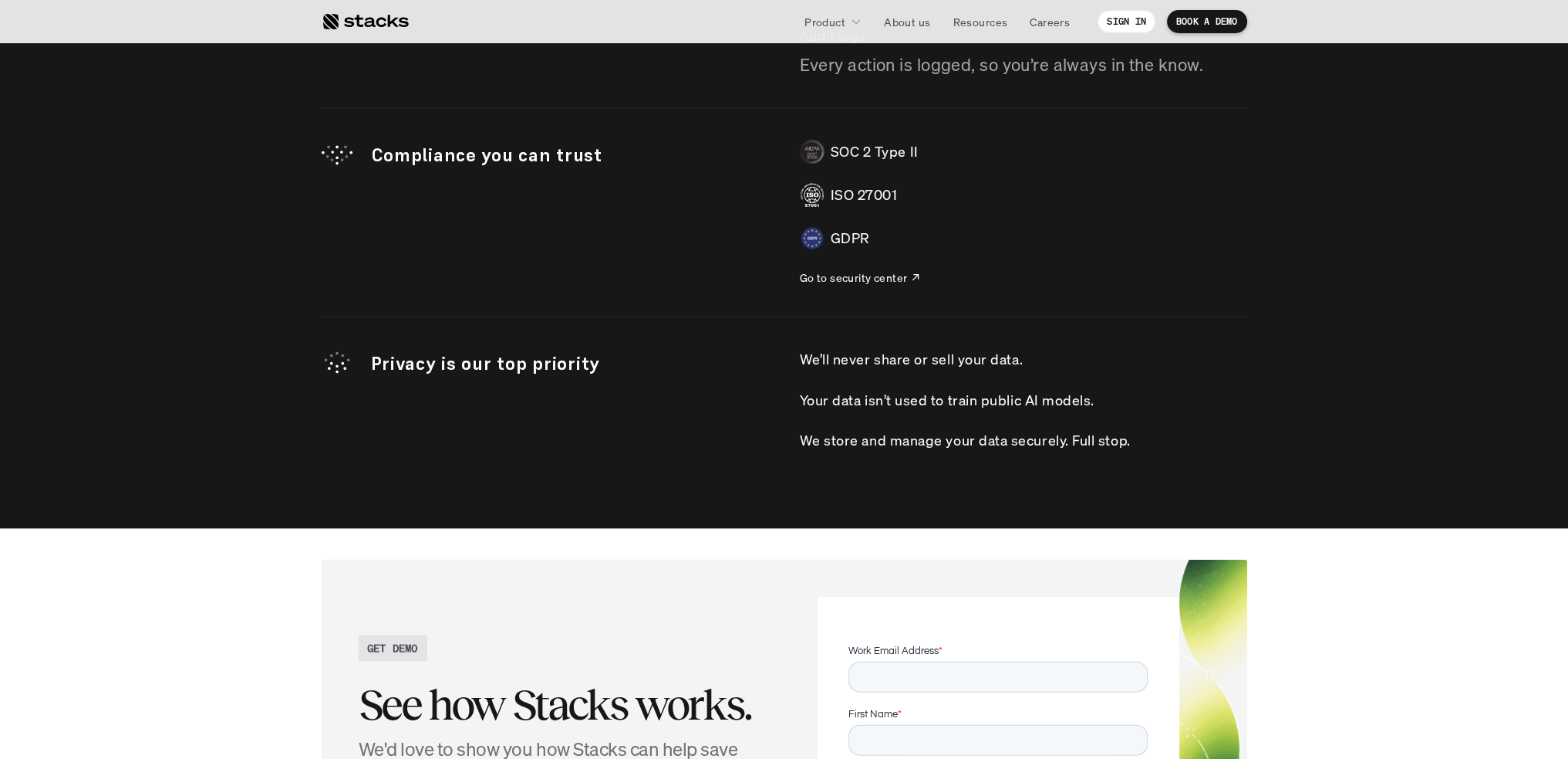
scroll to position [4873, 0]
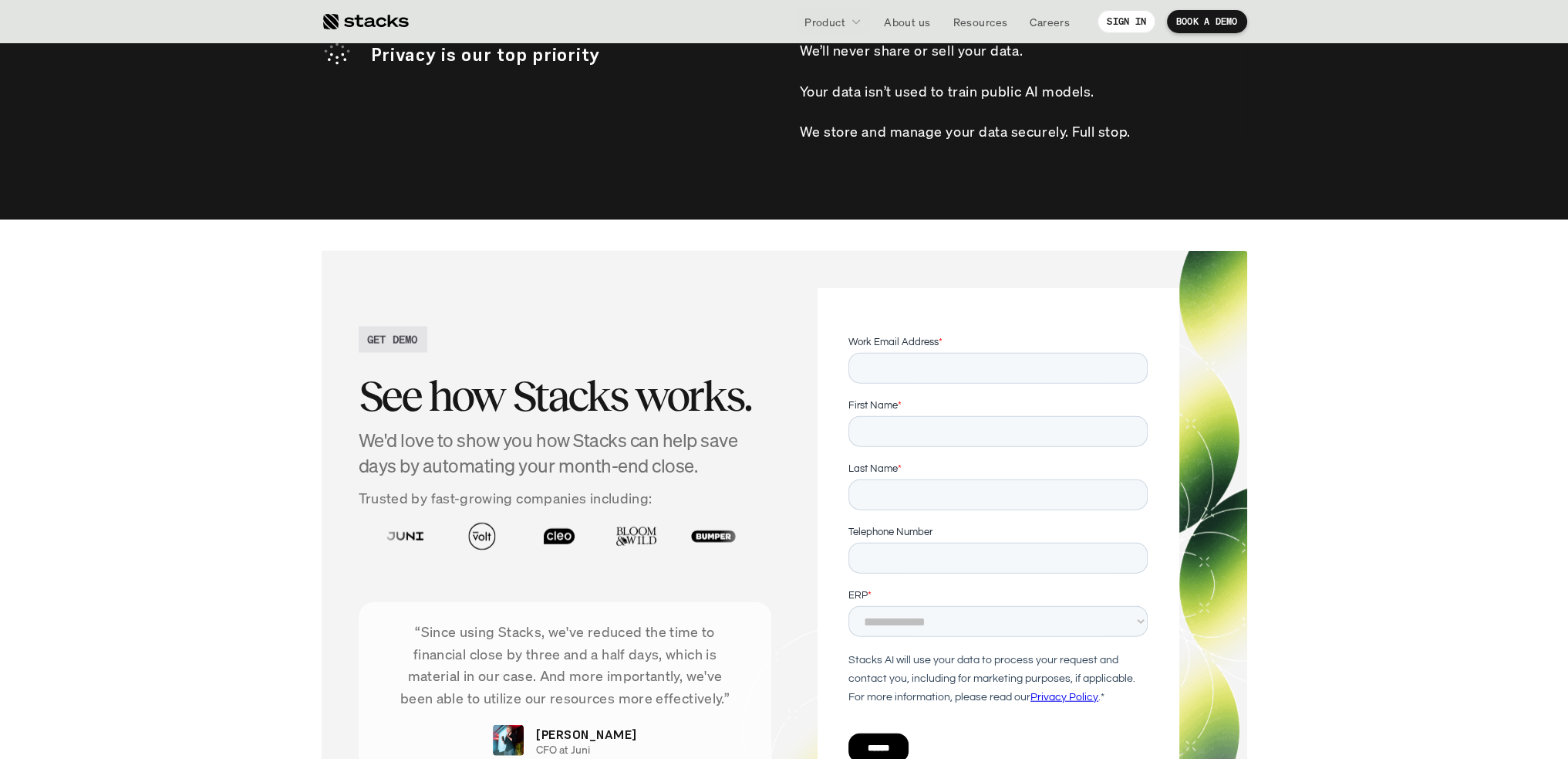
click at [787, 283] on div "GET DEMO See how Stacks works. We'd love to show you how Stacks can help save d…" at bounding box center [784, 546] width 925 height 591
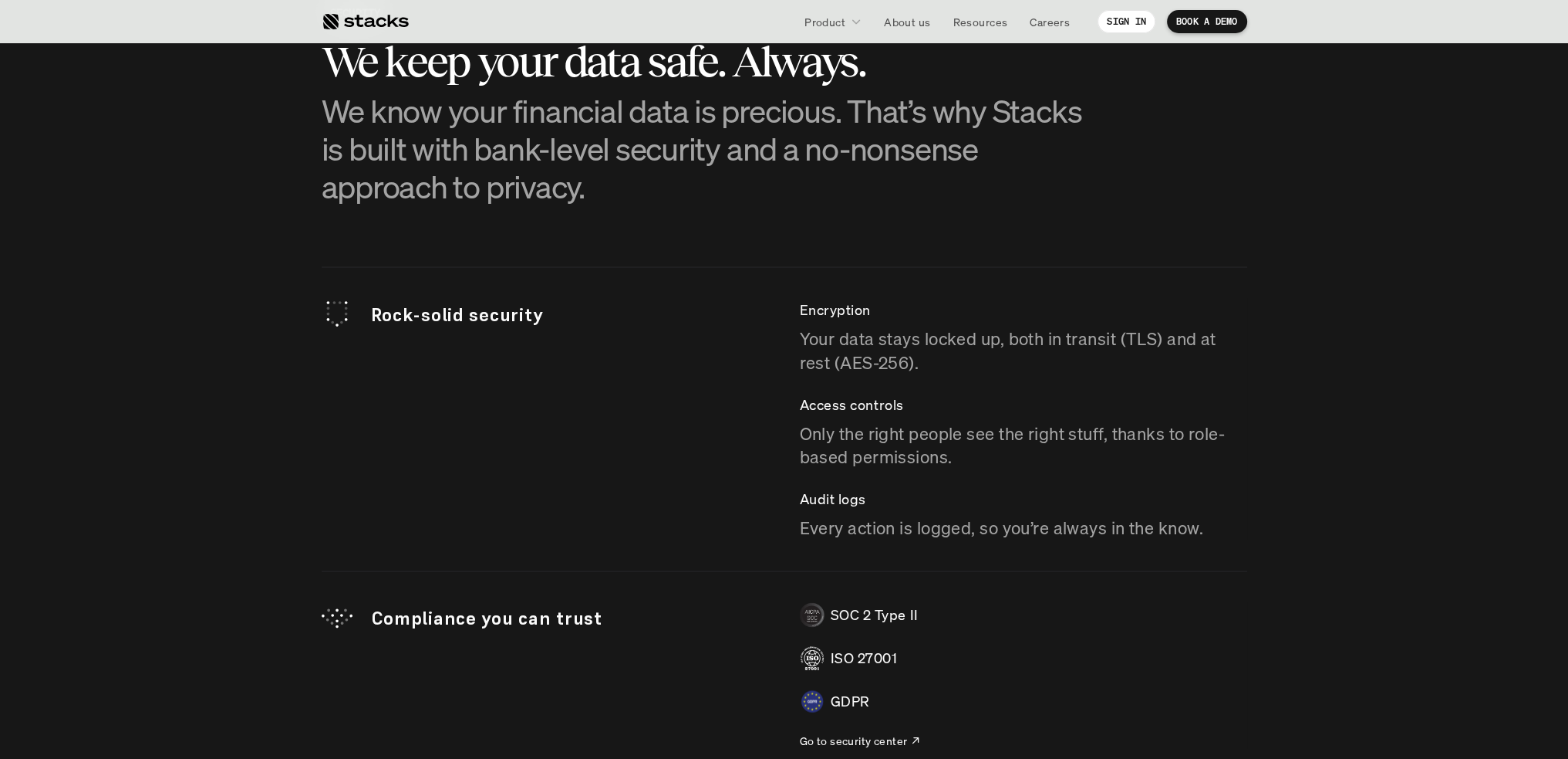
scroll to position [3947, 0]
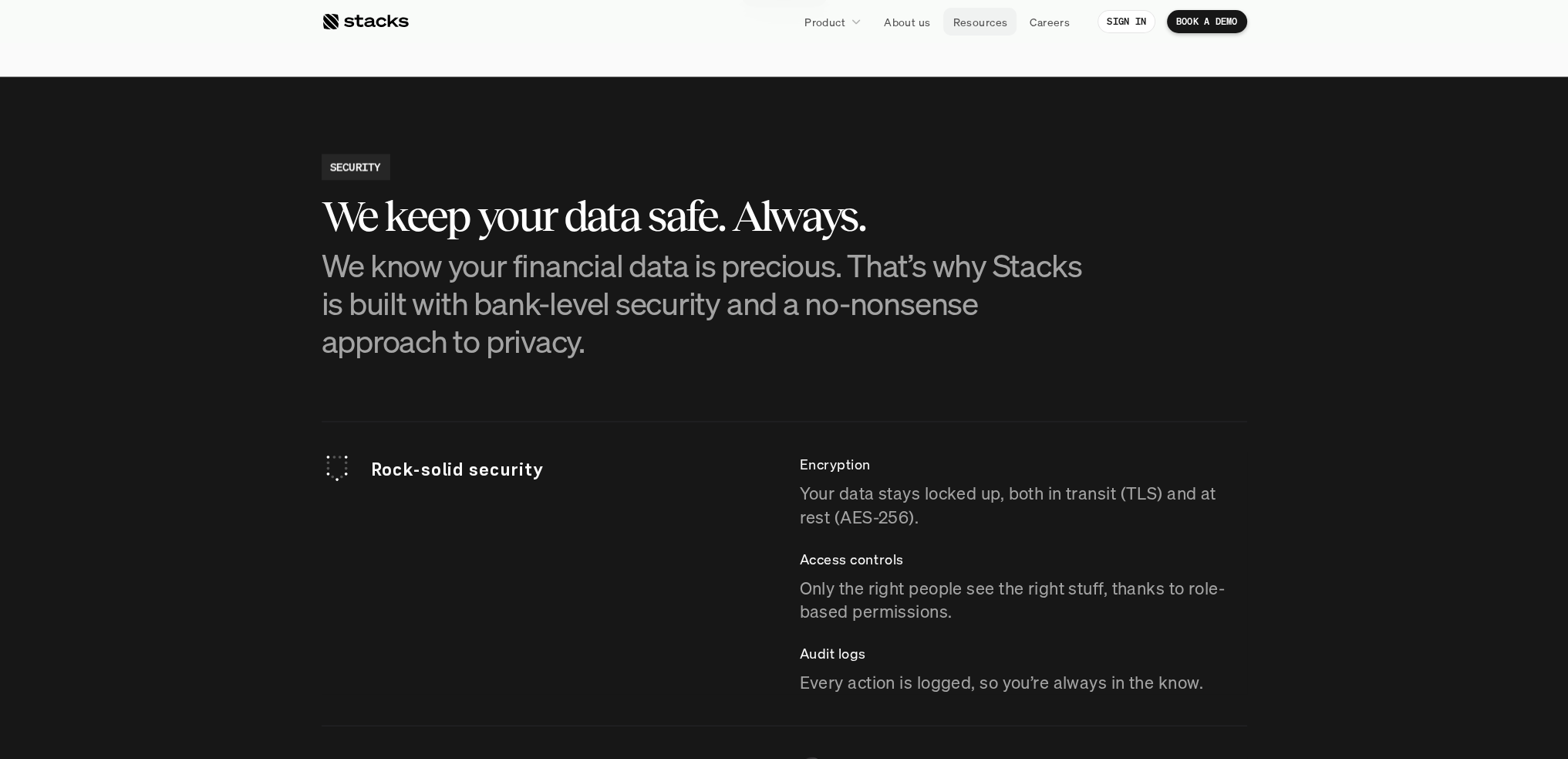
click at [993, 27] on p "Resources" at bounding box center [980, 22] width 55 height 16
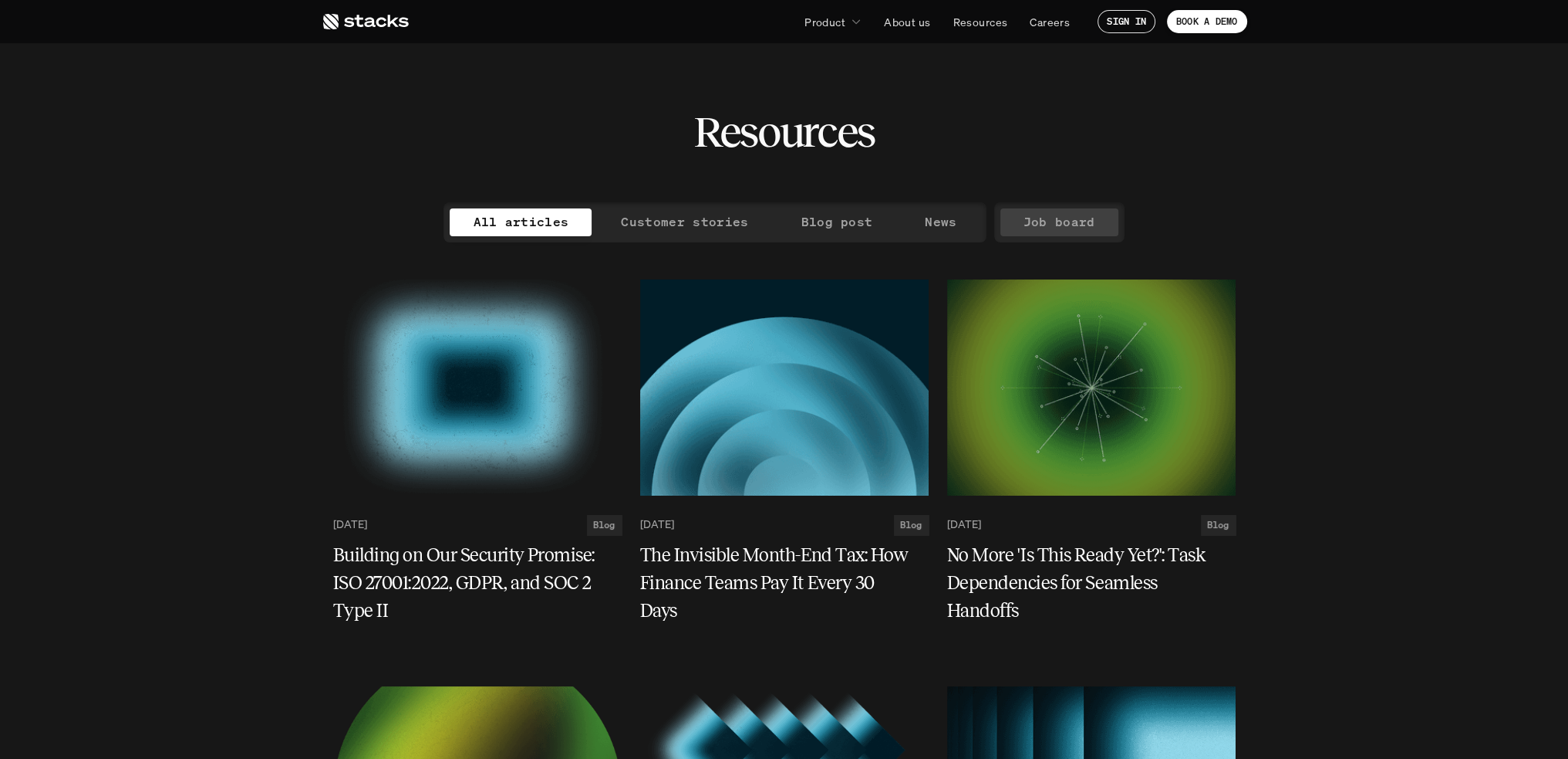
click at [1051, 227] on p "Job board" at bounding box center [1059, 221] width 72 height 23
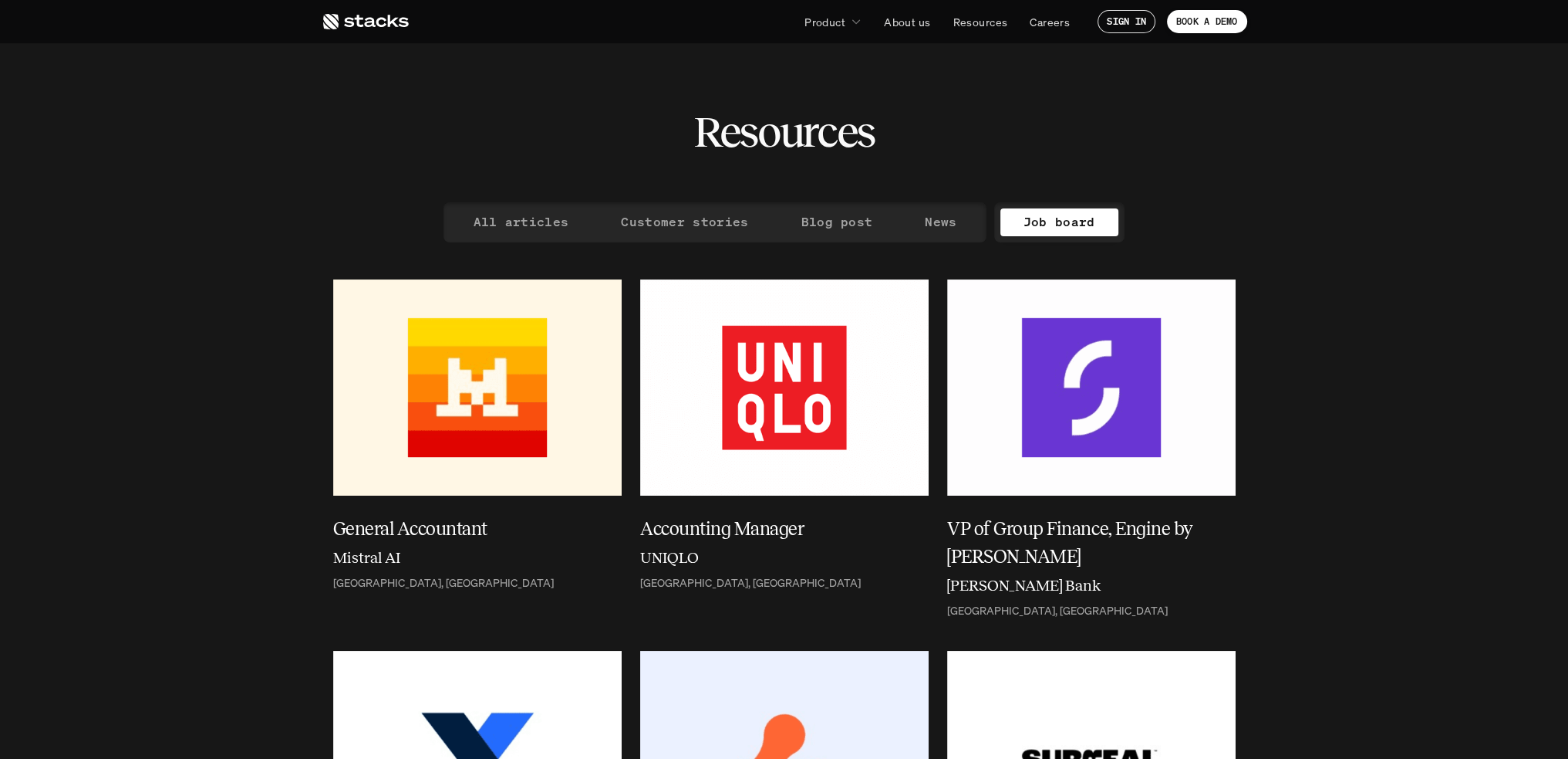
click at [390, 17] on icon at bounding box center [365, 22] width 87 height 18
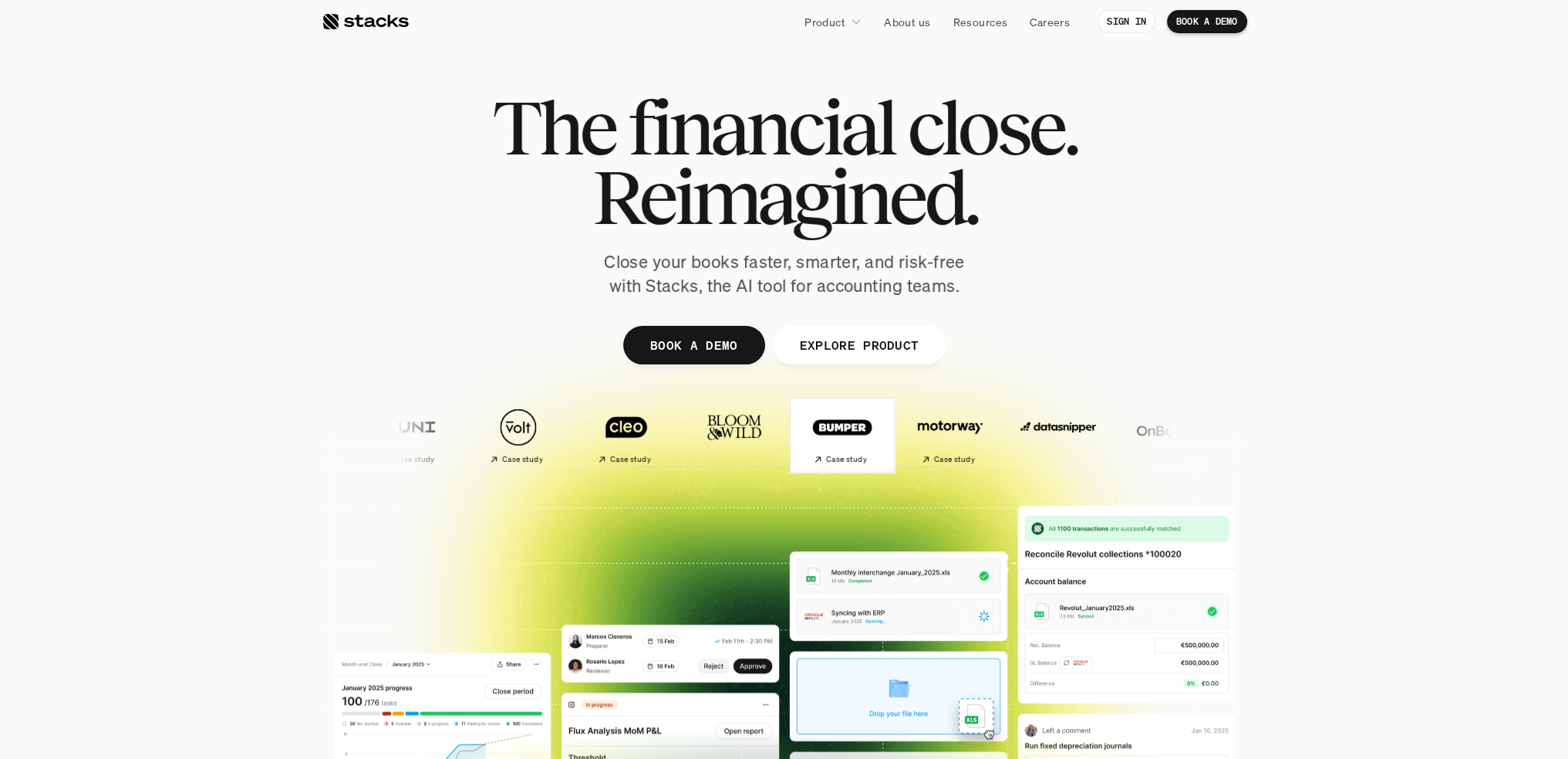
click at [844, 436] on img at bounding box center [842, 427] width 91 height 64
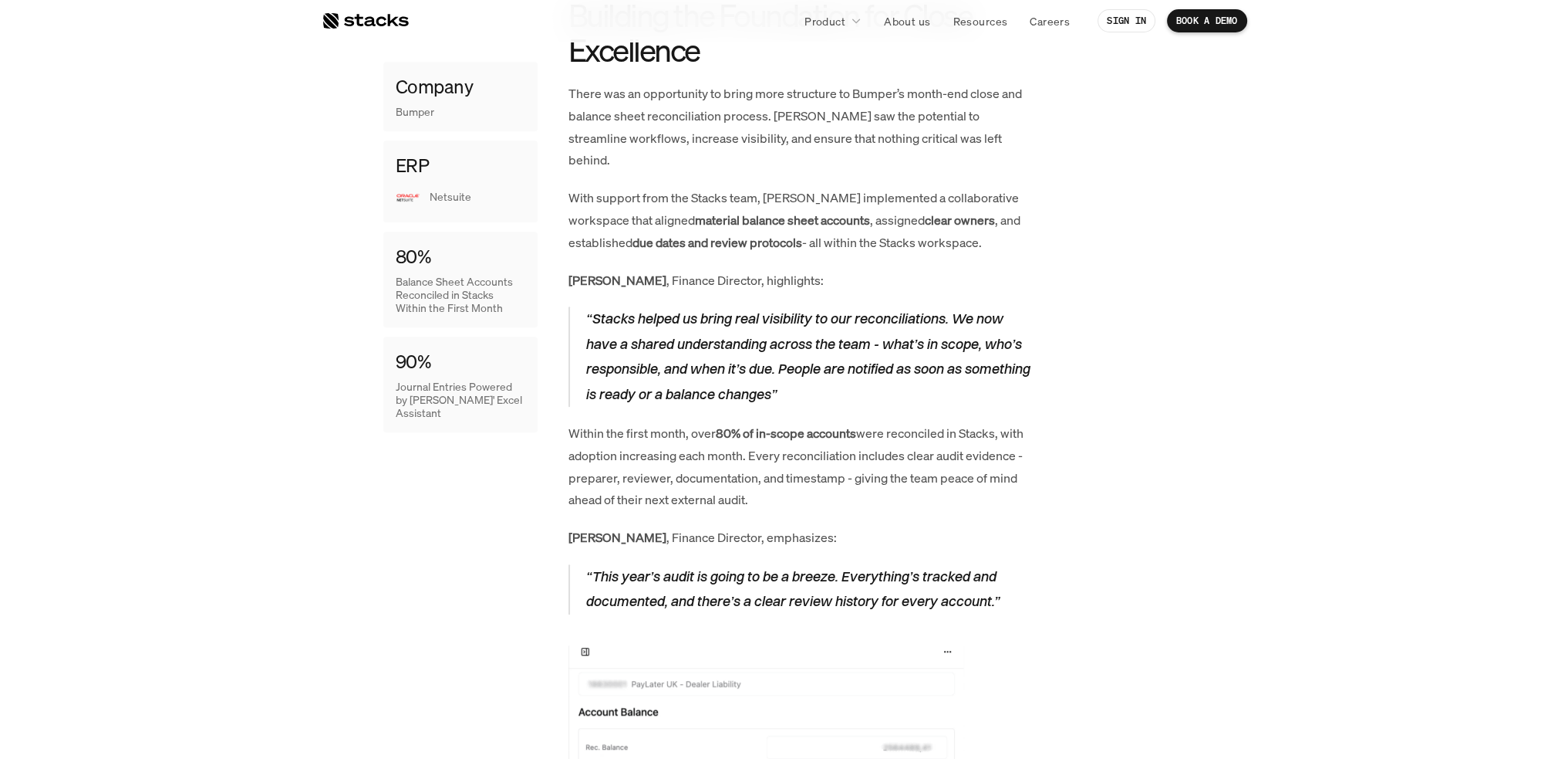
scroll to position [618, 0]
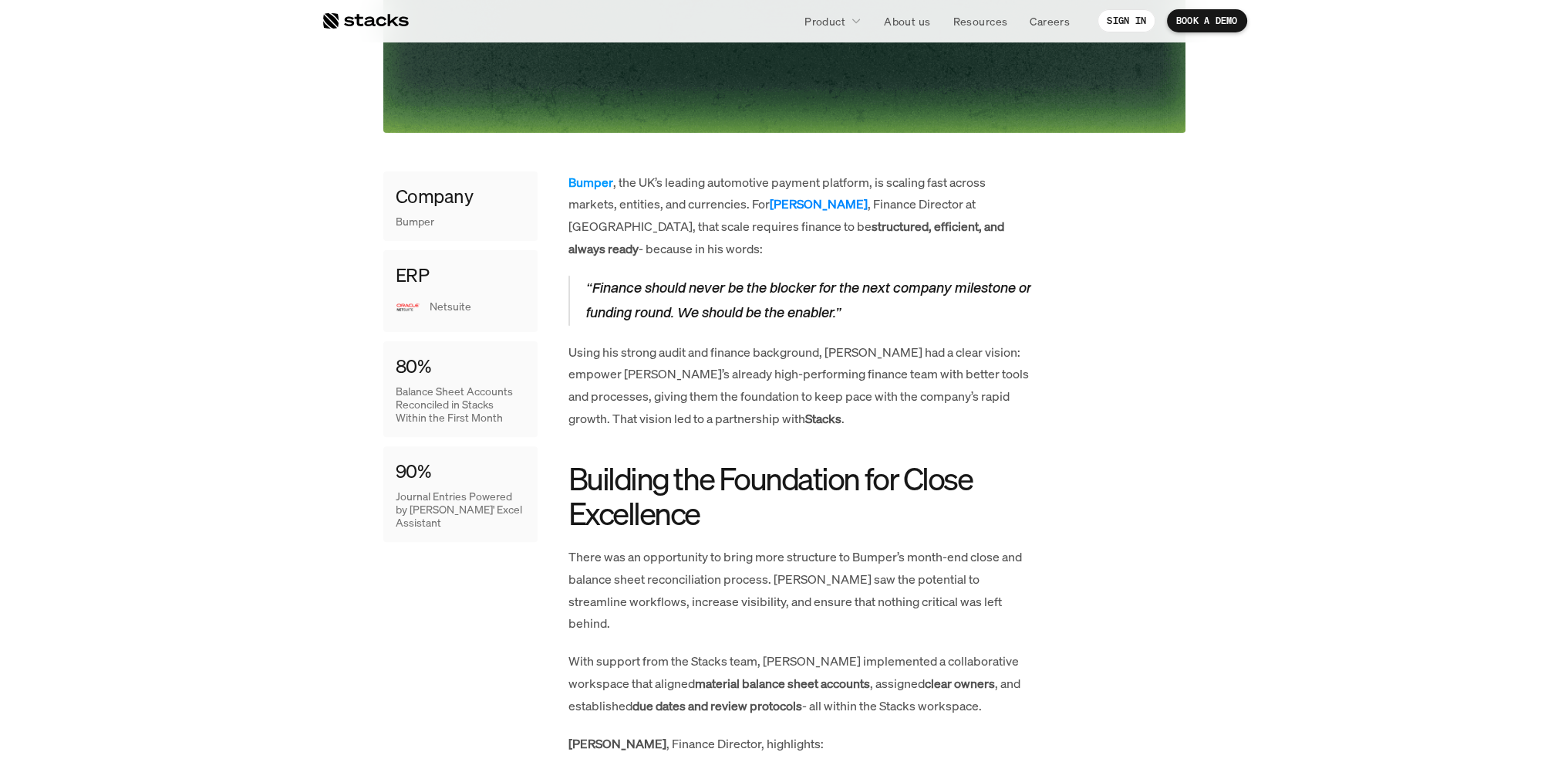
click at [820, 199] on strong "Alfie Sansom" at bounding box center [819, 203] width 98 height 17
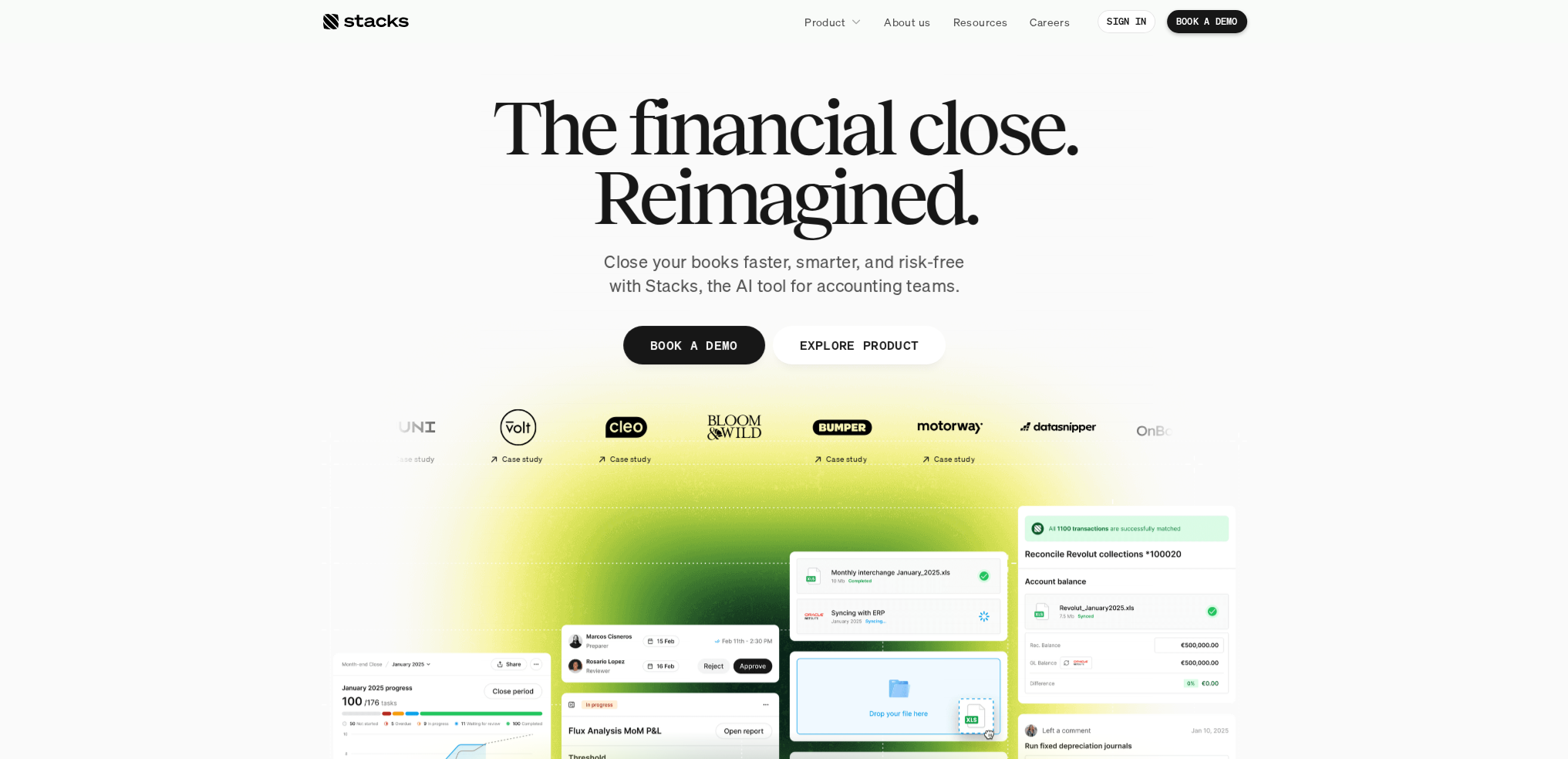
click at [718, 422] on img at bounding box center [734, 427] width 91 height 64
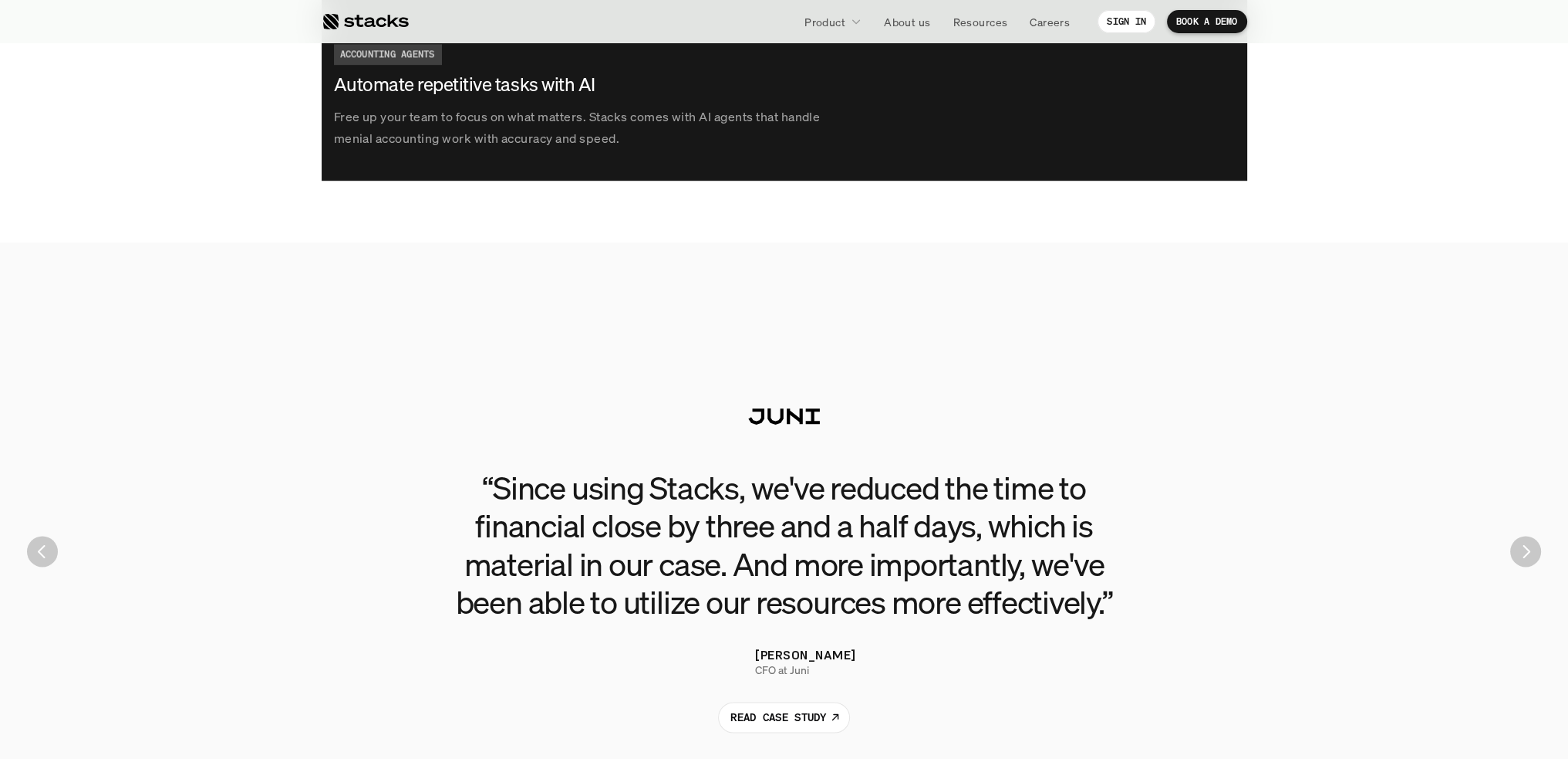
scroll to position [3627, 0]
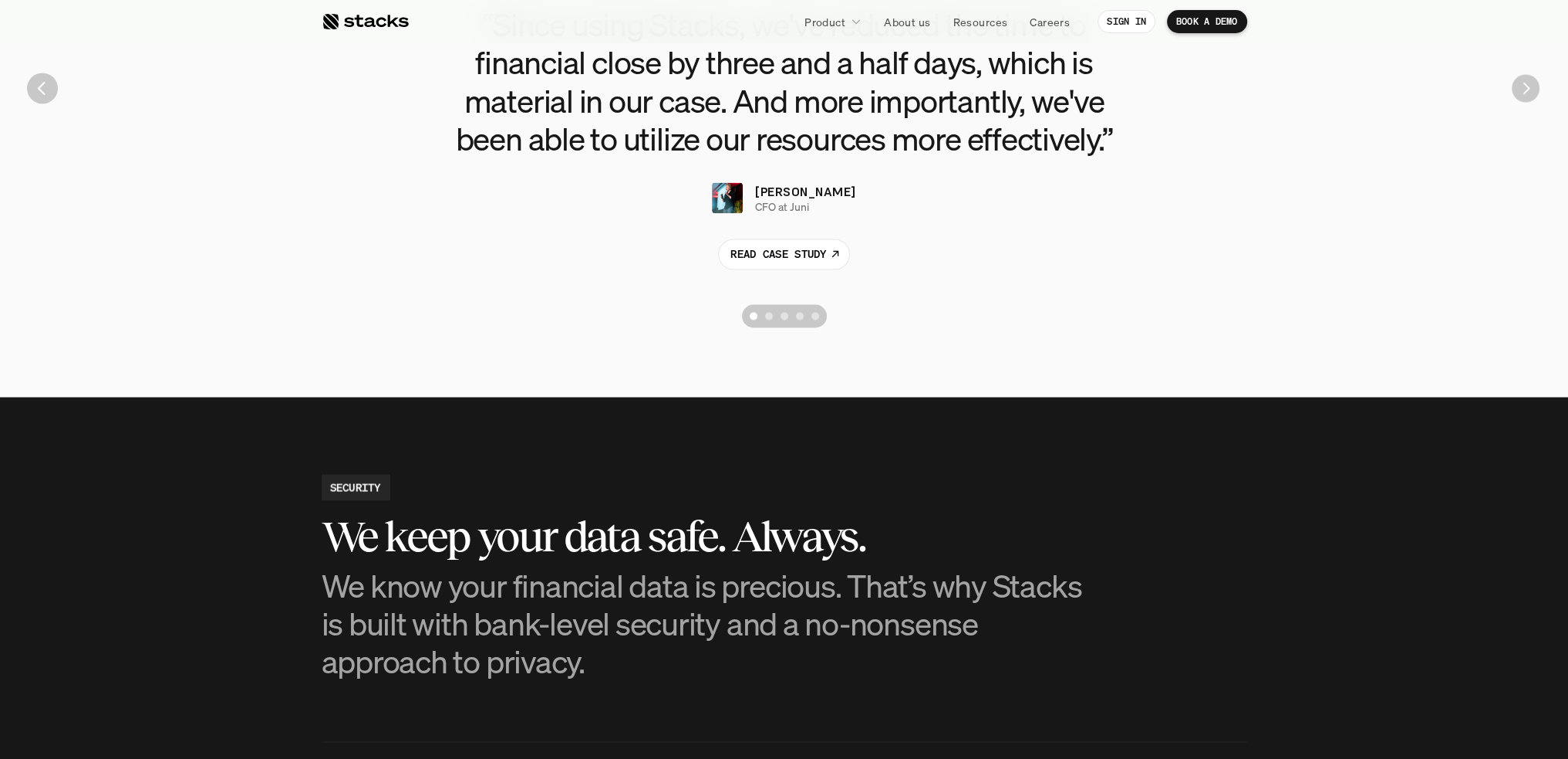
click at [1537, 91] on img "Next" at bounding box center [1525, 87] width 27 height 27
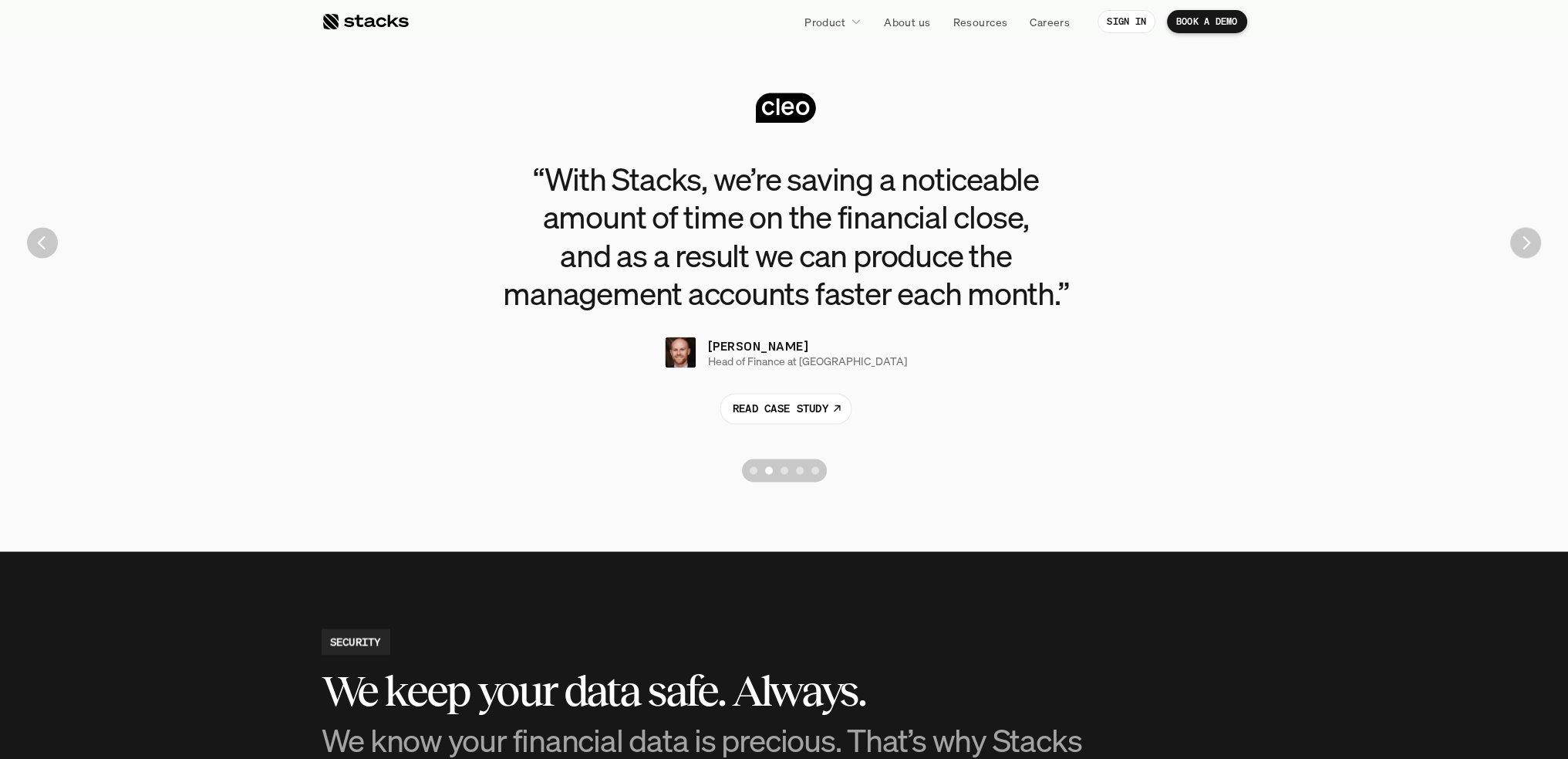
scroll to position [3318, 0]
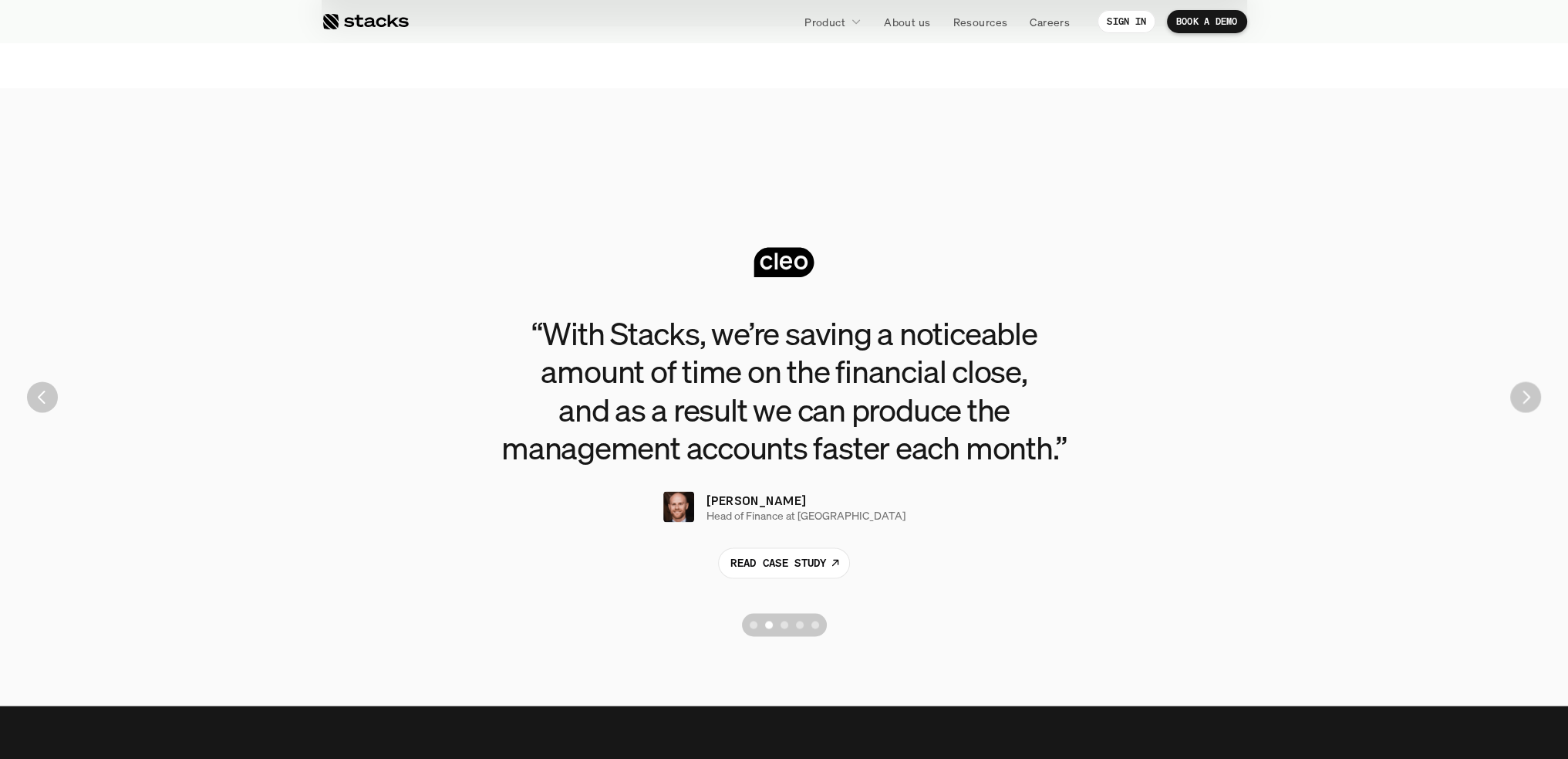
click at [1531, 411] on div "“With [PERSON_NAME], we’re saving a noticeable amount of time on the financial …" at bounding box center [784, 396] width 1545 height 494
click at [1530, 406] on img "Next" at bounding box center [1525, 396] width 31 height 31
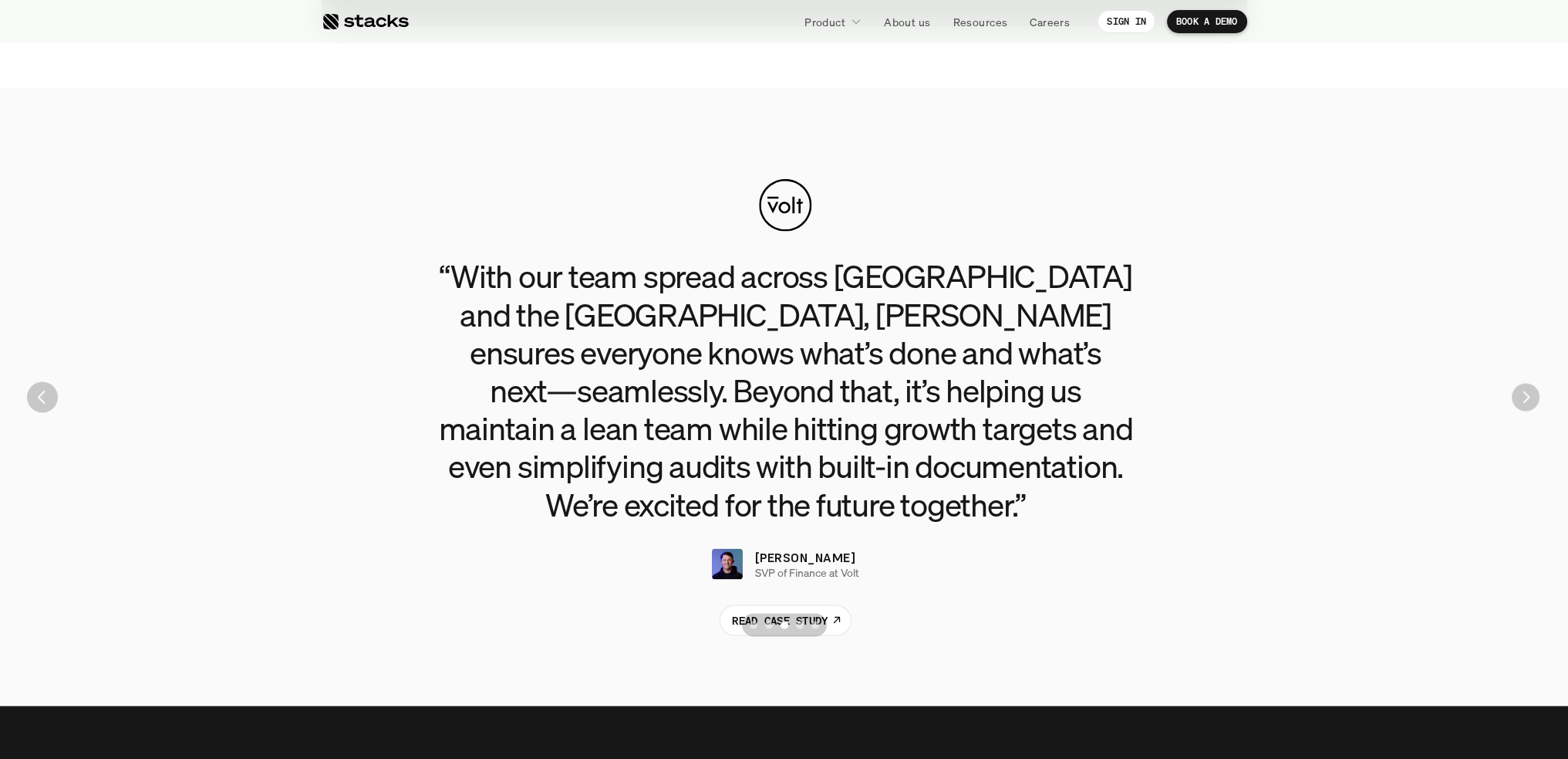
click at [1530, 406] on img "Next" at bounding box center [1525, 396] width 27 height 27
